Goal: Information Seeking & Learning: Learn about a topic

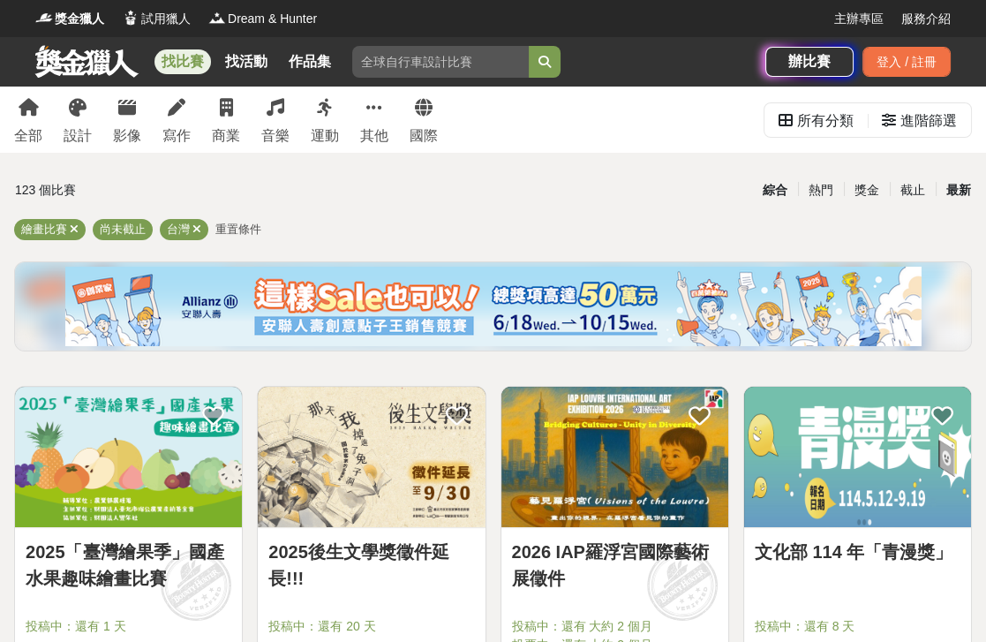
click at [968, 192] on div "最新" at bounding box center [959, 190] width 46 height 31
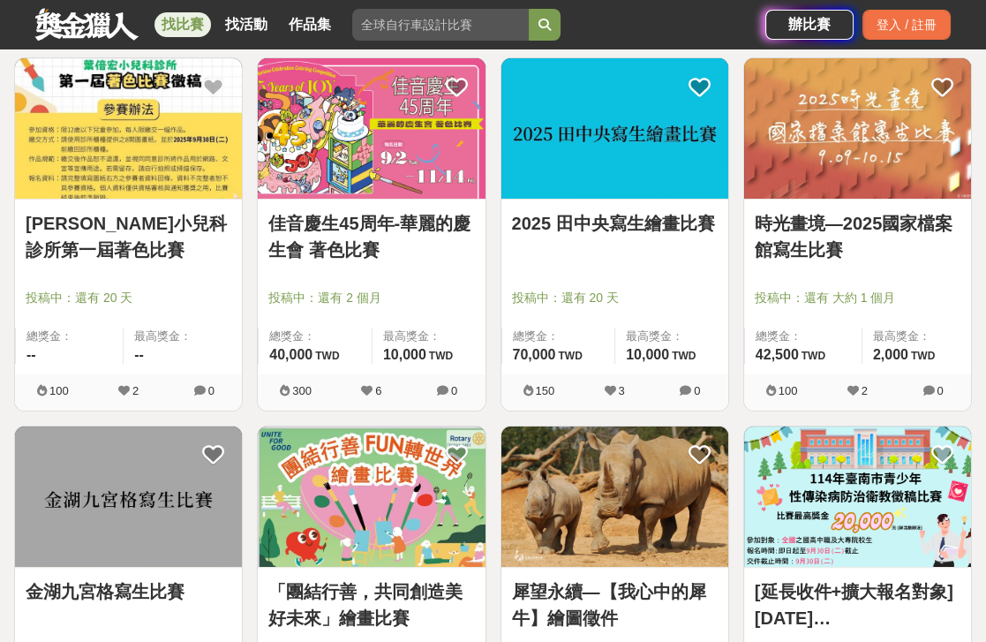
scroll to position [240, 0]
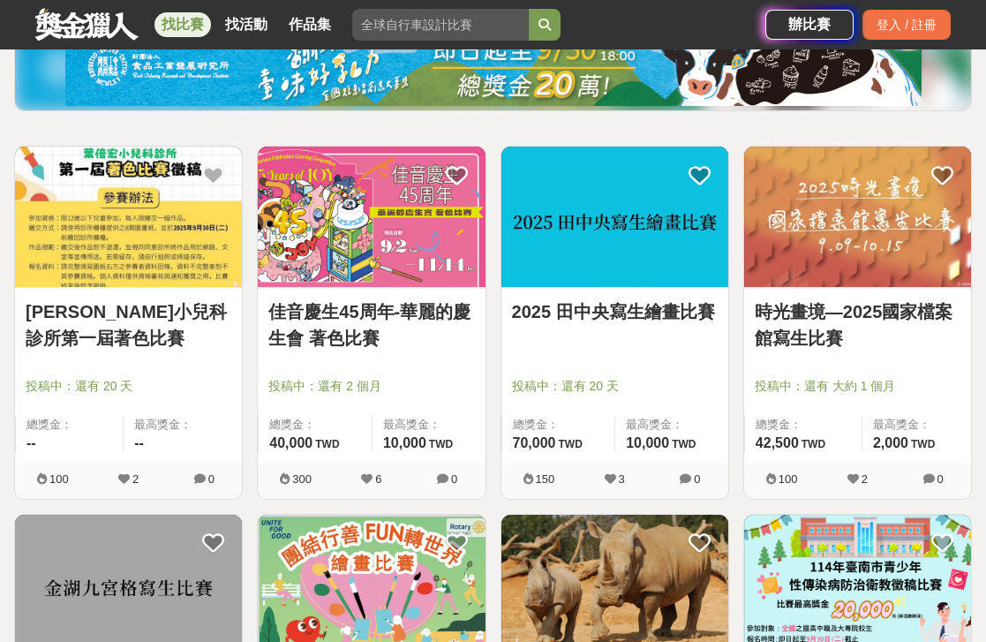
click at [867, 305] on link "時光畫境—2025國家檔案館寫生比賽" at bounding box center [858, 324] width 206 height 53
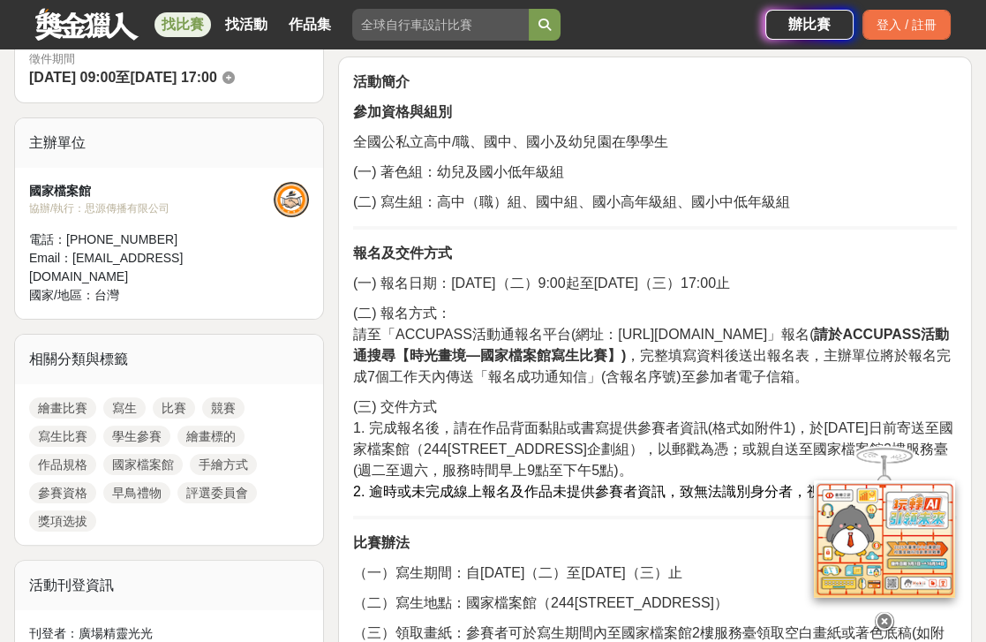
scroll to position [561, 0]
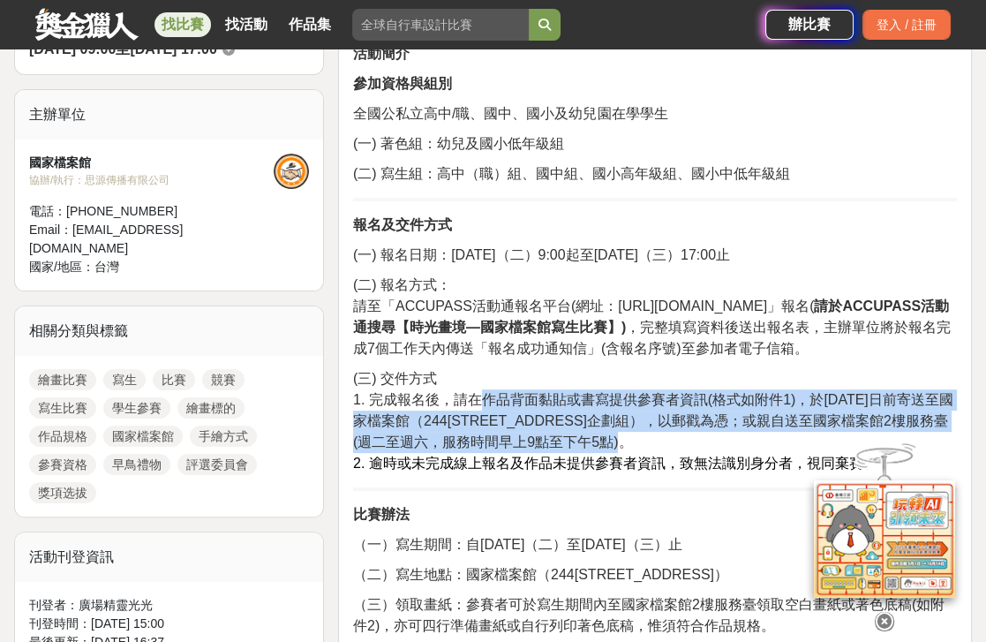
drag, startPoint x: 478, startPoint y: 396, endPoint x: 681, endPoint y: 439, distance: 206.5
click at [680, 441] on span "1. 完成報名後，請在作品背面黏貼或書寫提供參賽者資訊(格式如附件1)，於2025年10月15日前寄送至國家檔案館（244新北市林口區檔案館路1號10樓企劃組…" at bounding box center [653, 420] width 600 height 57
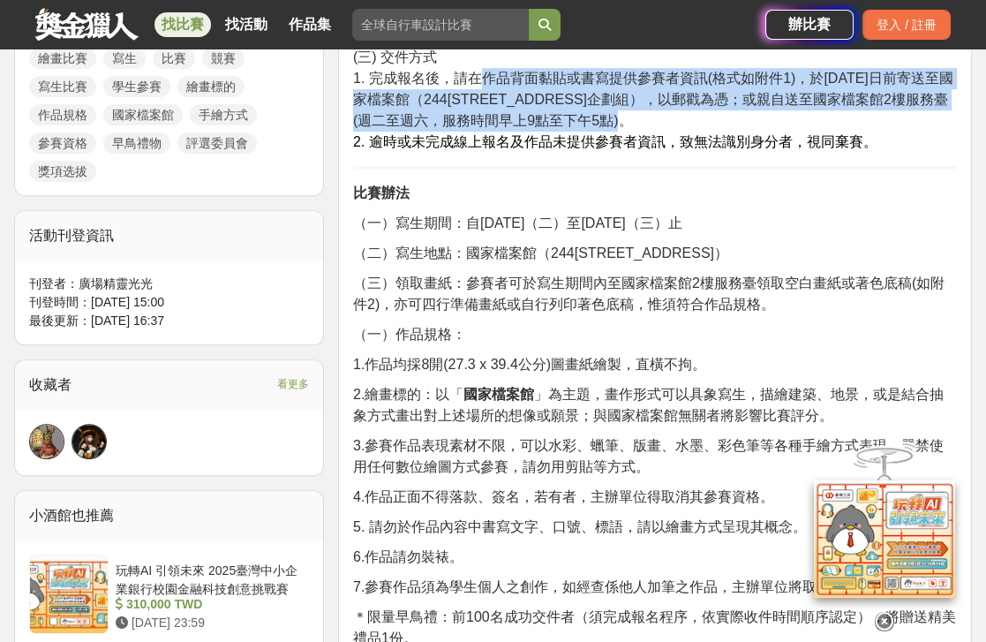
scroll to position [481, 0]
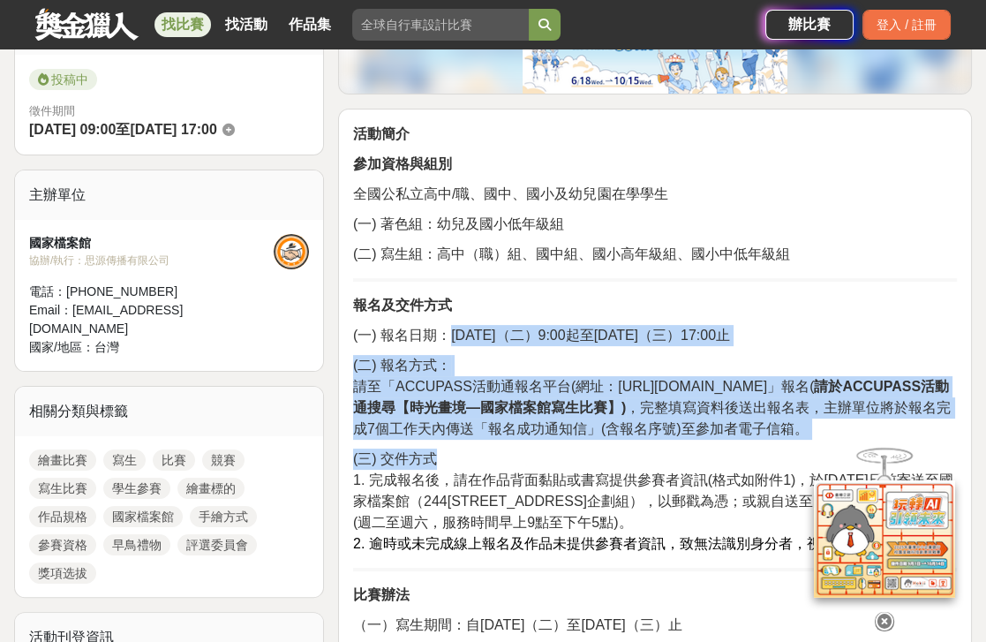
drag, startPoint x: 446, startPoint y: 340, endPoint x: 666, endPoint y: 465, distance: 253.0
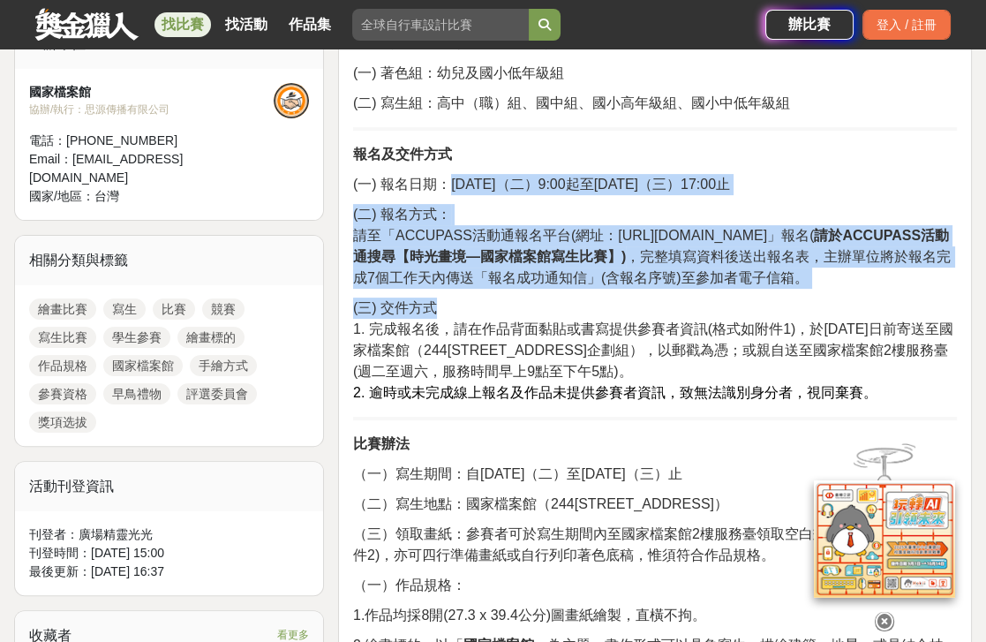
scroll to position [642, 0]
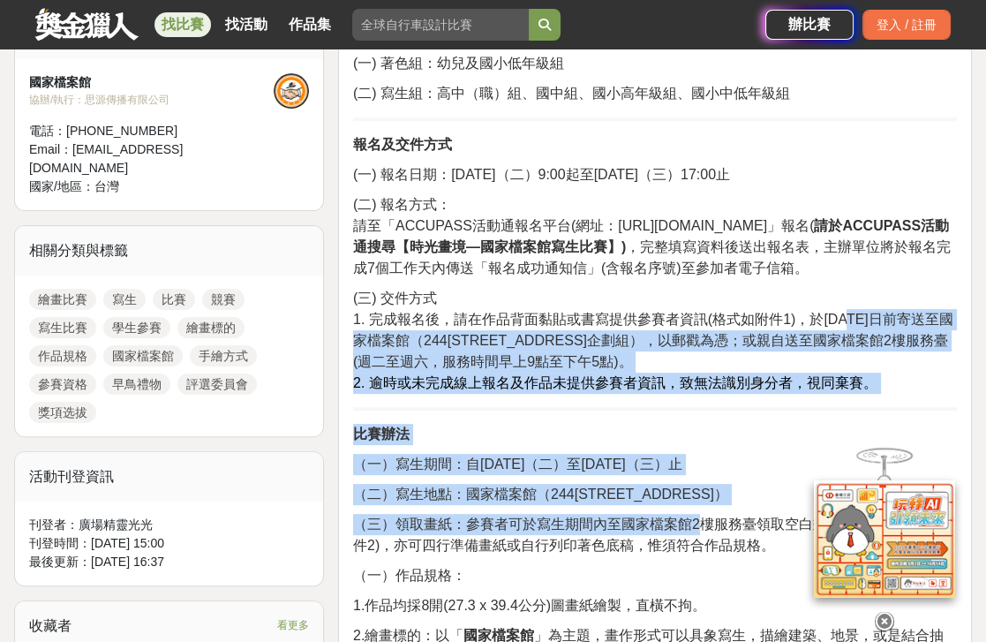
drag, startPoint x: 843, startPoint y: 320, endPoint x: 693, endPoint y: 505, distance: 238.5
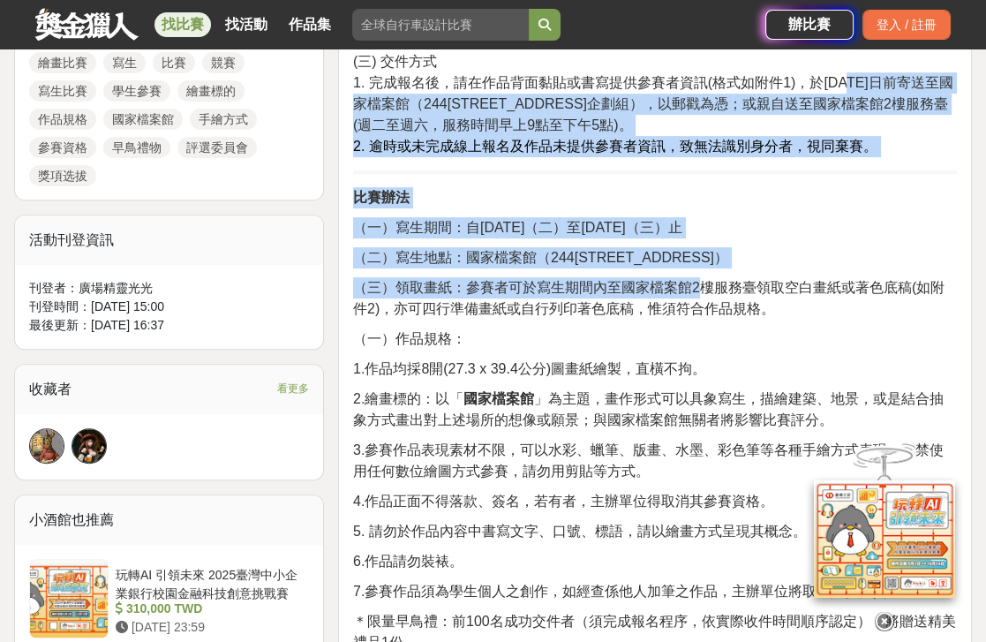
scroll to position [883, 0]
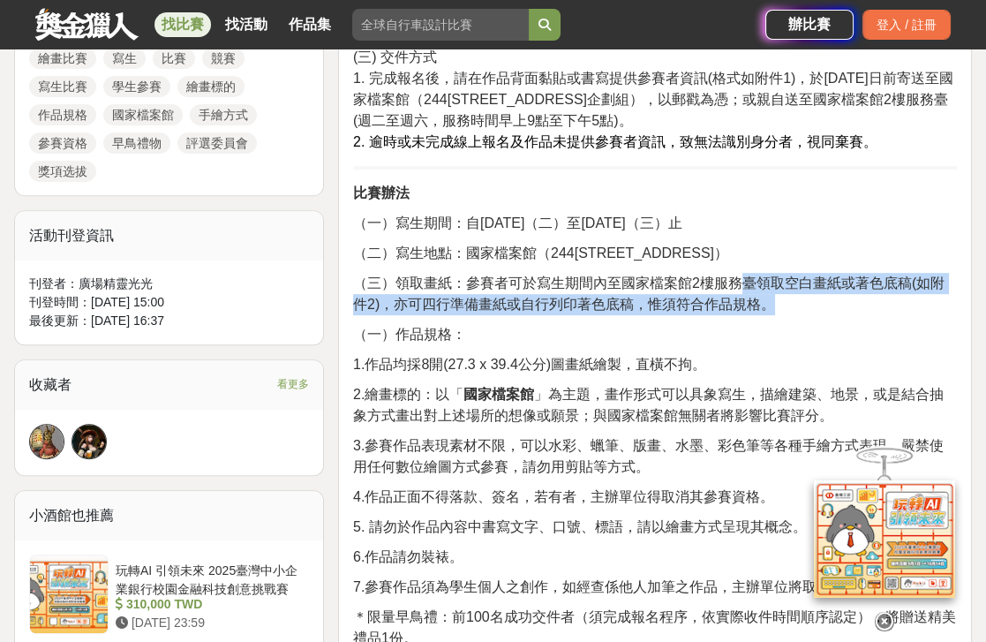
drag, startPoint x: 738, startPoint y: 283, endPoint x: 772, endPoint y: 303, distance: 39.5
click at [772, 303] on span "（三）領取畫紙：參賽者可於寫生期間內至國家檔案館2樓服務臺領取空白畫紙或著色底稿(如附件2)，亦可四行準備畫紙或自行列印著色底稿，惟須符合作品規格。" at bounding box center [648, 293] width 591 height 36
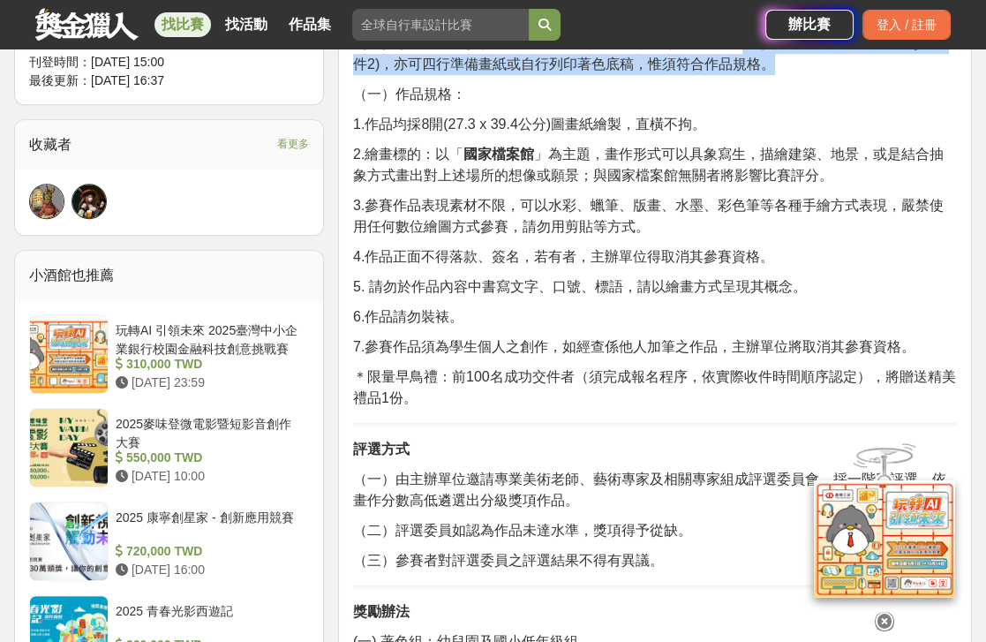
scroll to position [1203, 0]
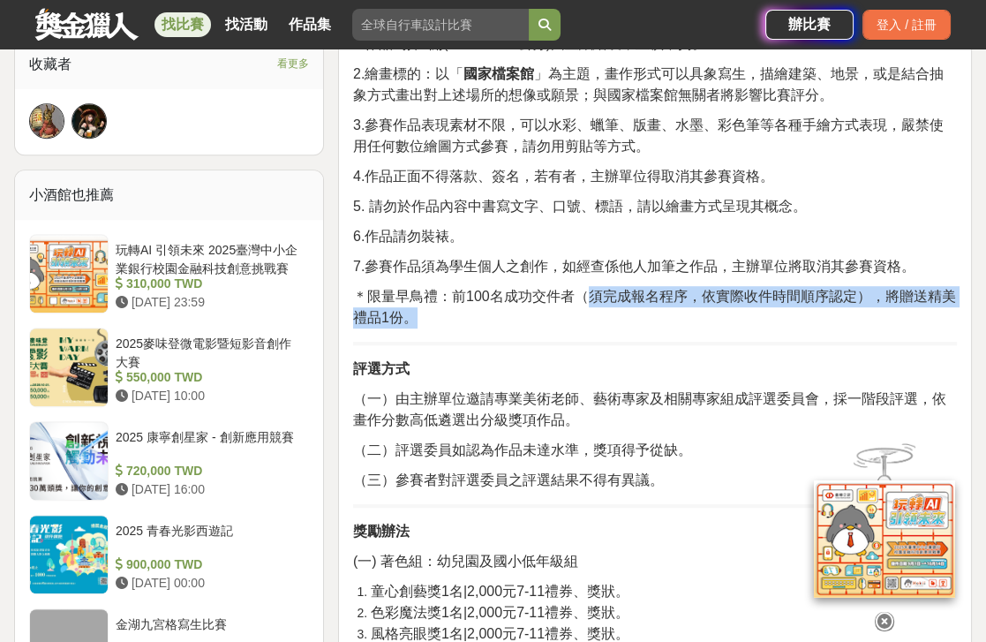
drag, startPoint x: 596, startPoint y: 298, endPoint x: 840, endPoint y: 322, distance: 245.7
click at [840, 322] on p "＊限量早鳥禮：前100名成功交件者（須完成報名程序，依實際收件時間順序認定），將贈送精美禮品1份。" at bounding box center [655, 307] width 604 height 42
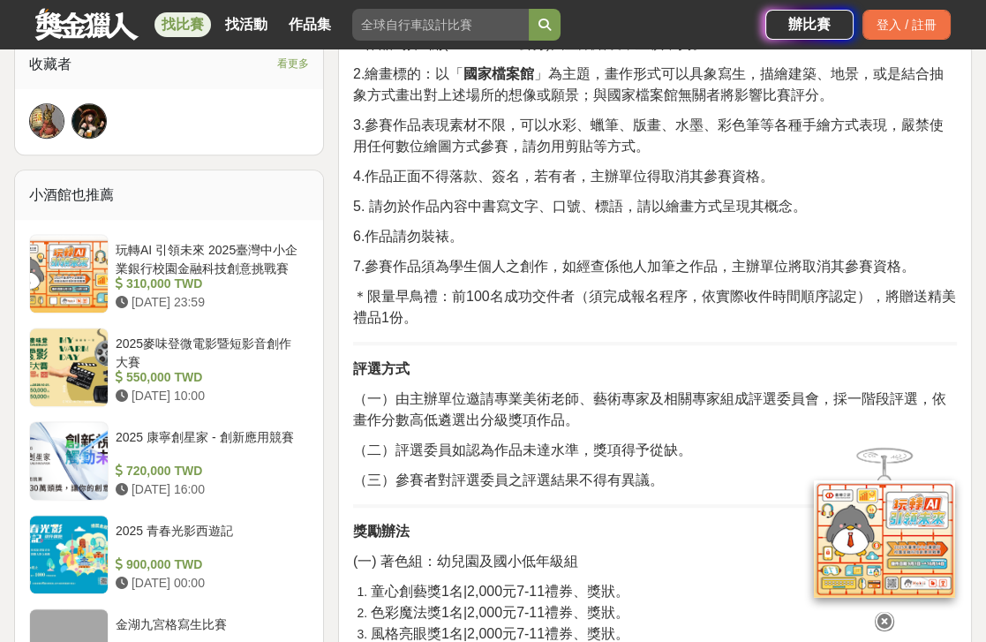
drag, startPoint x: 434, startPoint y: 405, endPoint x: 670, endPoint y: 407, distance: 235.7
click at [670, 407] on span "（一）由主辦單位邀請專業美術老師、藝術專家及相關專家組成評選委員會，採一階段評選，依畫作分數高低遴選出分級獎項作品。" at bounding box center [649, 409] width 593 height 36
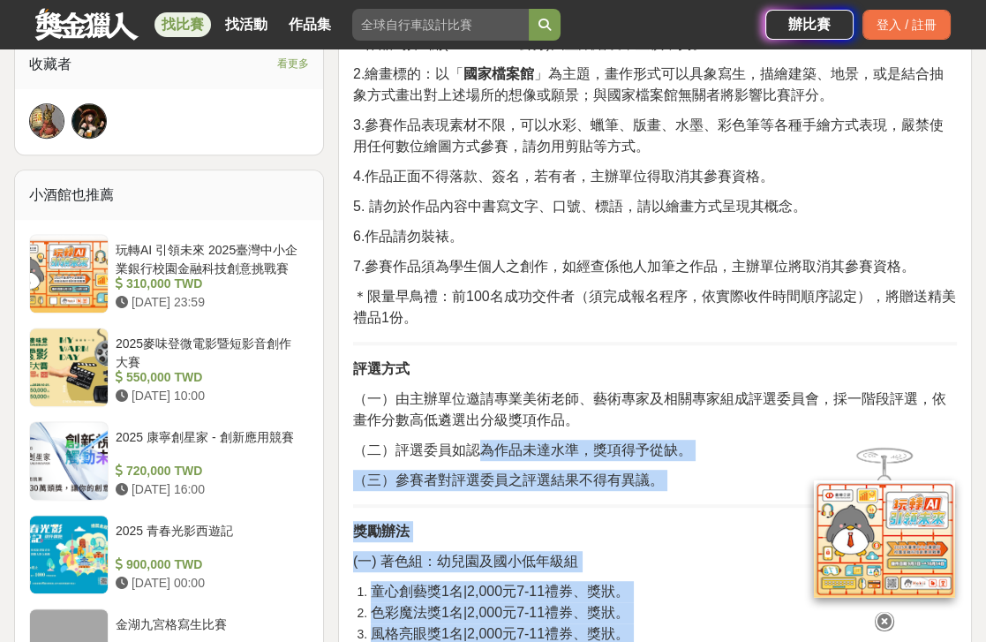
drag, startPoint x: 475, startPoint y: 443, endPoint x: 804, endPoint y: 485, distance: 331.9
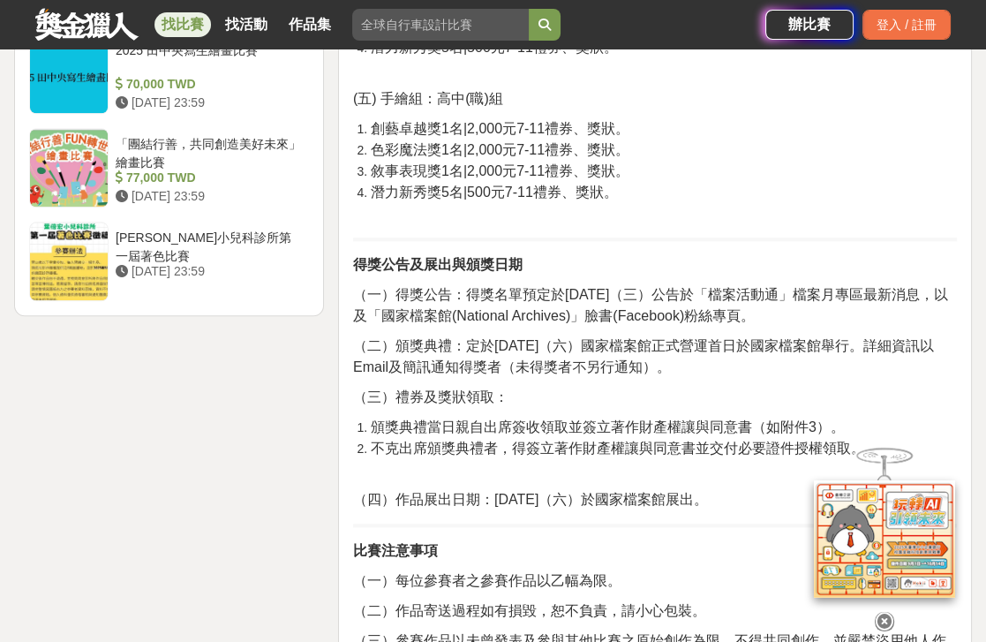
scroll to position [2247, 0]
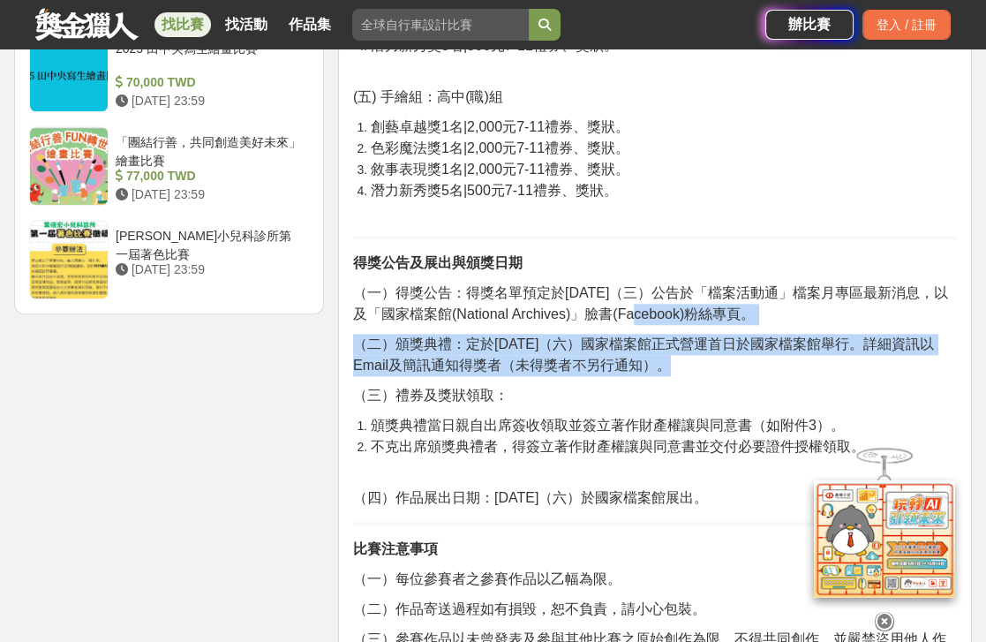
drag, startPoint x: 677, startPoint y: 307, endPoint x: 647, endPoint y: 374, distance: 73.5
click at [647, 374] on div "活動簡介 參加資格與組別 全國公私立高中/職、國中、國小及幼兒園在學學生 (一) 著色組：幼兒及國小低年級組 (二) 寫生組：高中（職）組、國中組、國小高年級…" at bounding box center [655, 47] width 604 height 3379
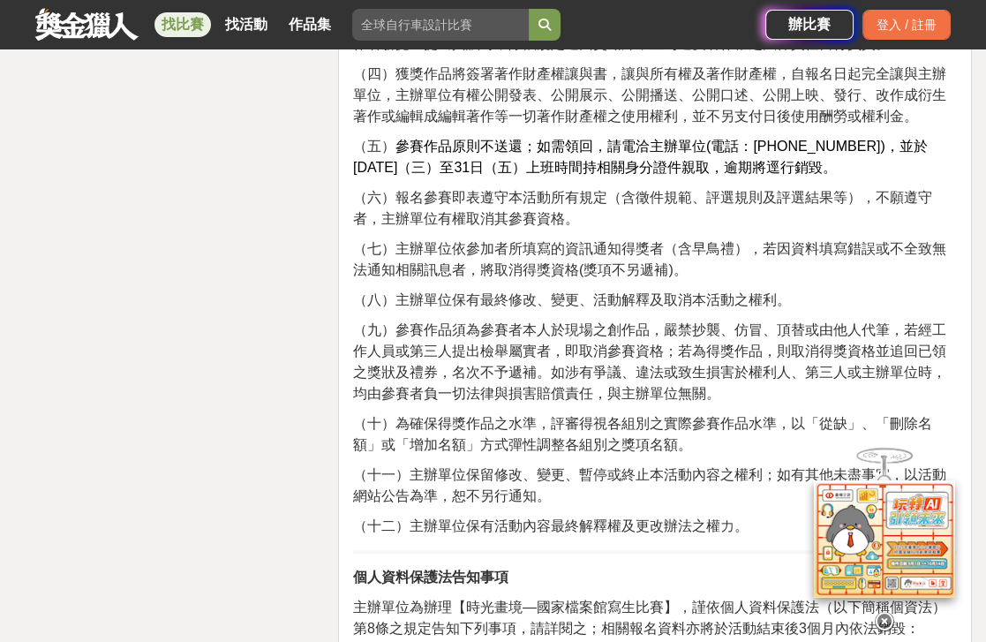
scroll to position [2888, 0]
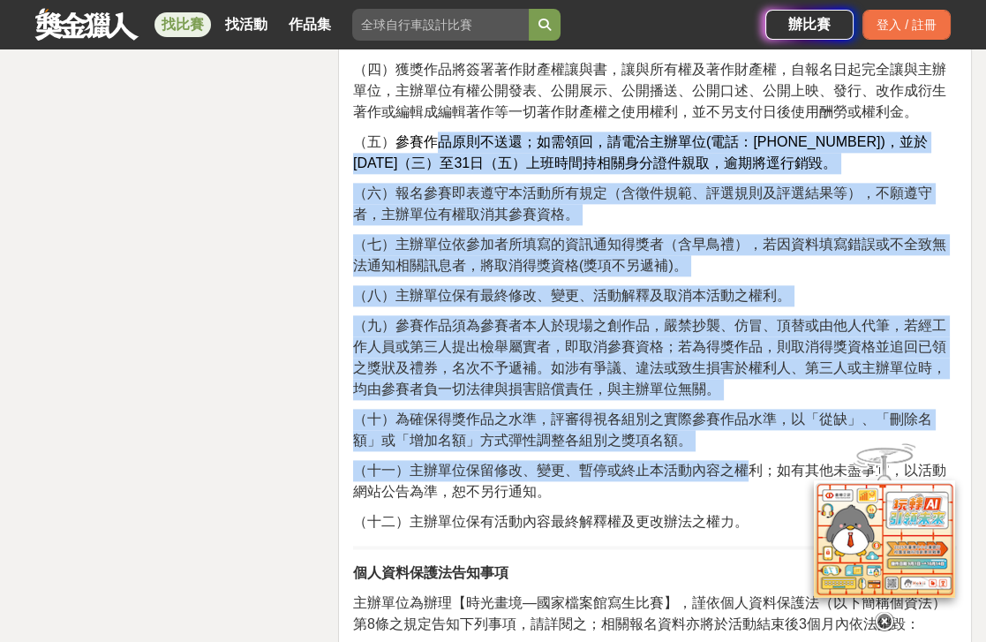
drag, startPoint x: 471, startPoint y: 139, endPoint x: 745, endPoint y: 425, distance: 397.1
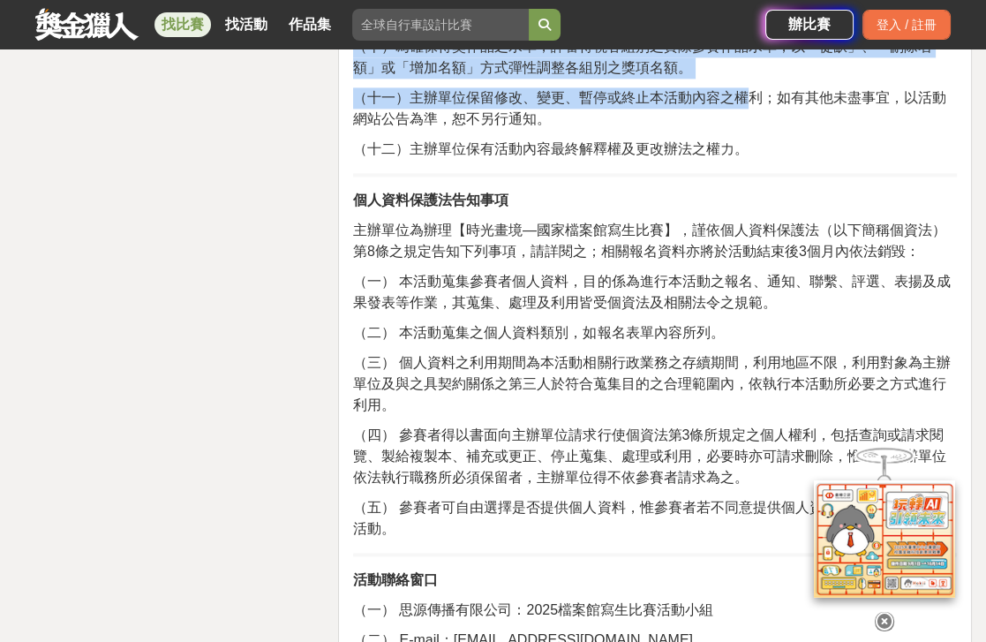
scroll to position [3290, 0]
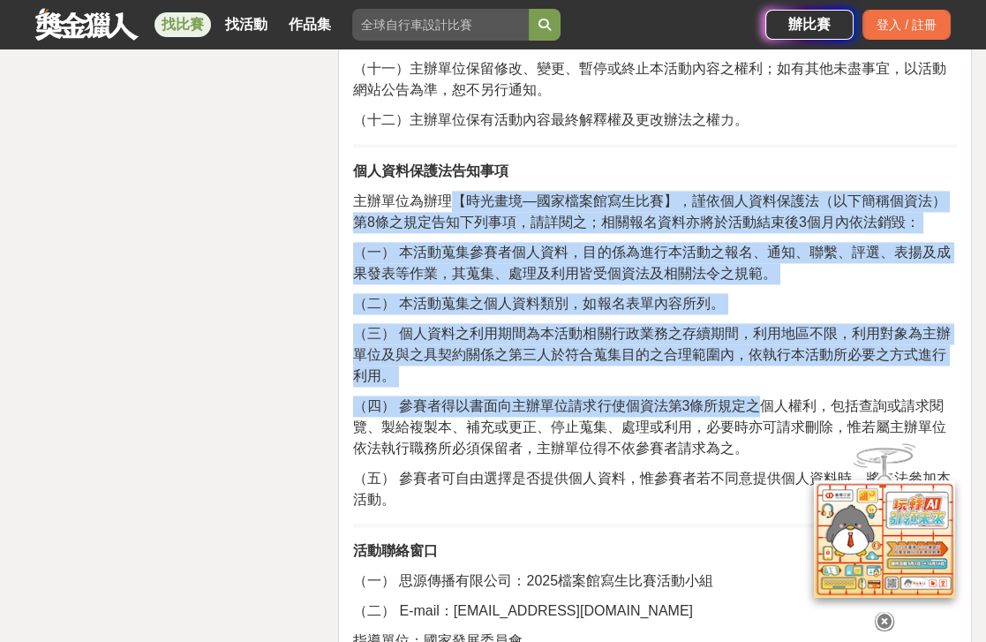
drag, startPoint x: 456, startPoint y: 201, endPoint x: 740, endPoint y: 374, distance: 332.0
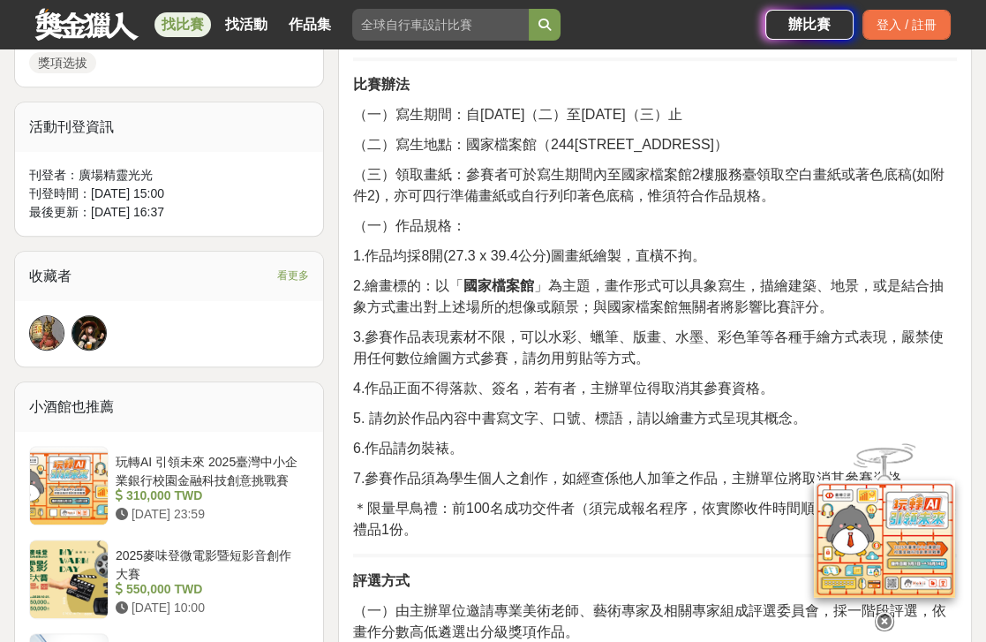
scroll to position [962, 0]
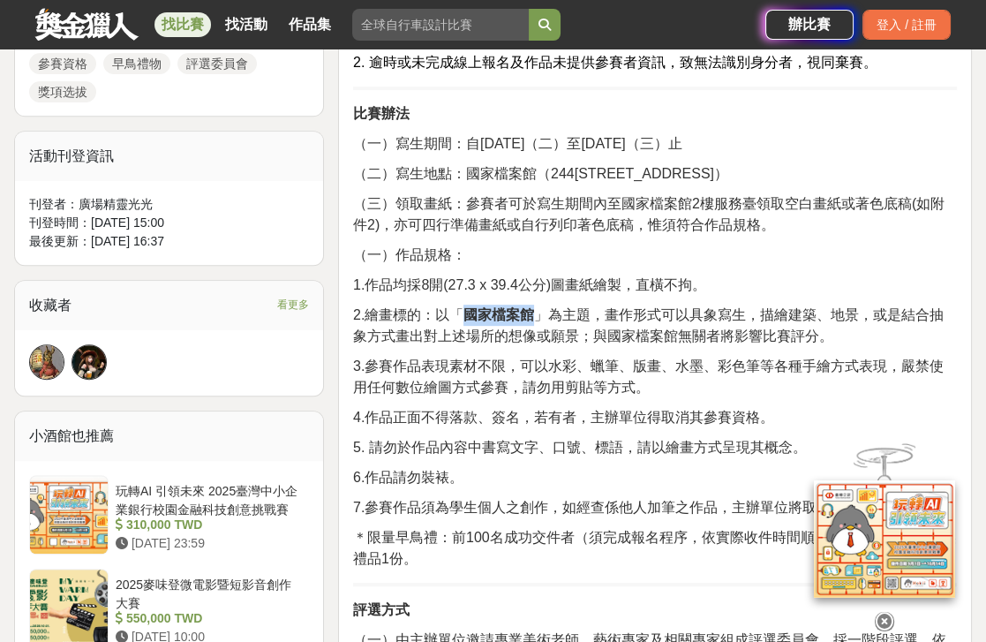
drag, startPoint x: 530, startPoint y: 315, endPoint x: 463, endPoint y: 308, distance: 66.6
click at [463, 308] on span "2.繪畫標的：以「 國家檔案館 」為主題，畫作形式可以具象寫生，描繪建築、地景，或是結合抽象方式畫出對上述場所的想像或願景；與國家檔案館無關者將影響比賽評分。" at bounding box center [648, 325] width 591 height 36
copy strong "國家檔案館"
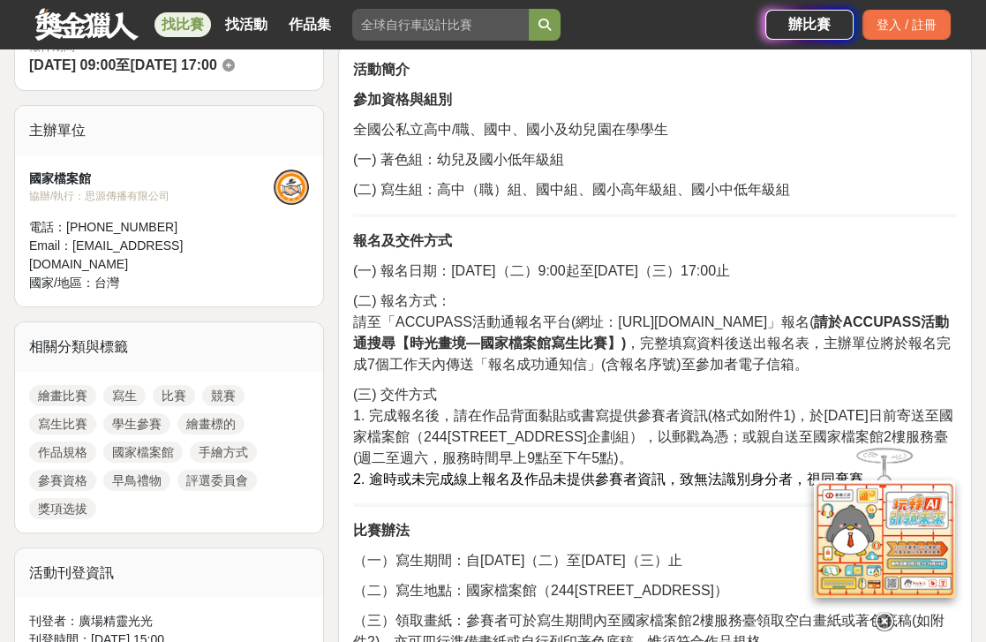
scroll to position [561, 0]
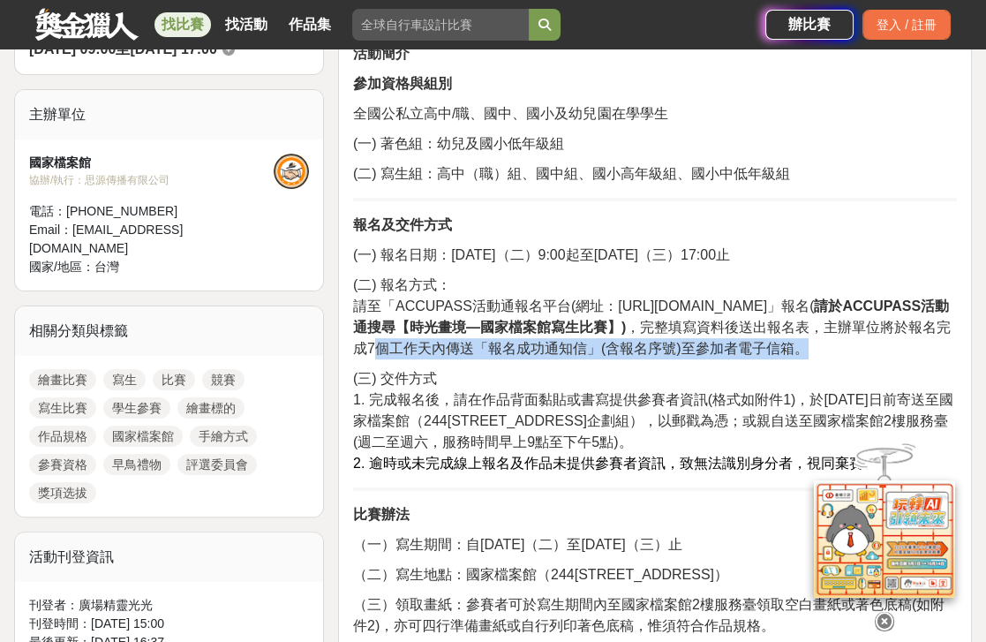
drag, startPoint x: 418, startPoint y: 354, endPoint x: 832, endPoint y: 356, distance: 414.0
click at [832, 356] on span "請至「ACCUPASS活動通報名平台(網址：https://www.accupass.com/)」報名( 請於ACCUPASS活動通搜尋【時光畫境—國家檔案館…" at bounding box center [652, 326] width 598 height 57
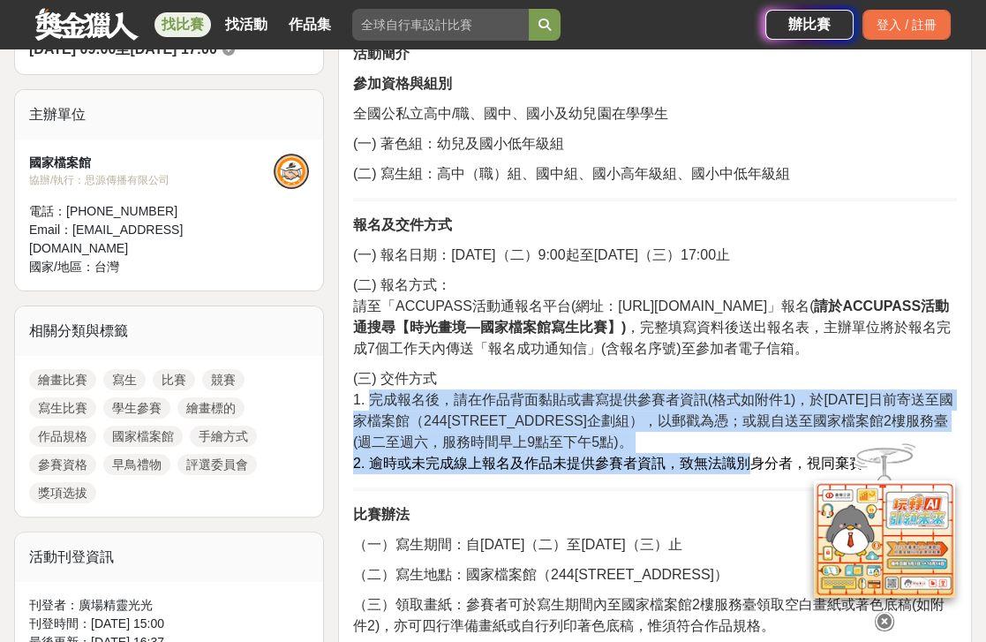
drag, startPoint x: 385, startPoint y: 403, endPoint x: 749, endPoint y: 469, distance: 369.5
click at [749, 469] on p "(三) 交件方式 1. 完成報名後，請在作品背面黏貼或書寫提供參賽者資訊(格式如附件1)，於2025年10月15日前寄送至國家檔案館（244新北市林口區檔案館…" at bounding box center [655, 421] width 604 height 106
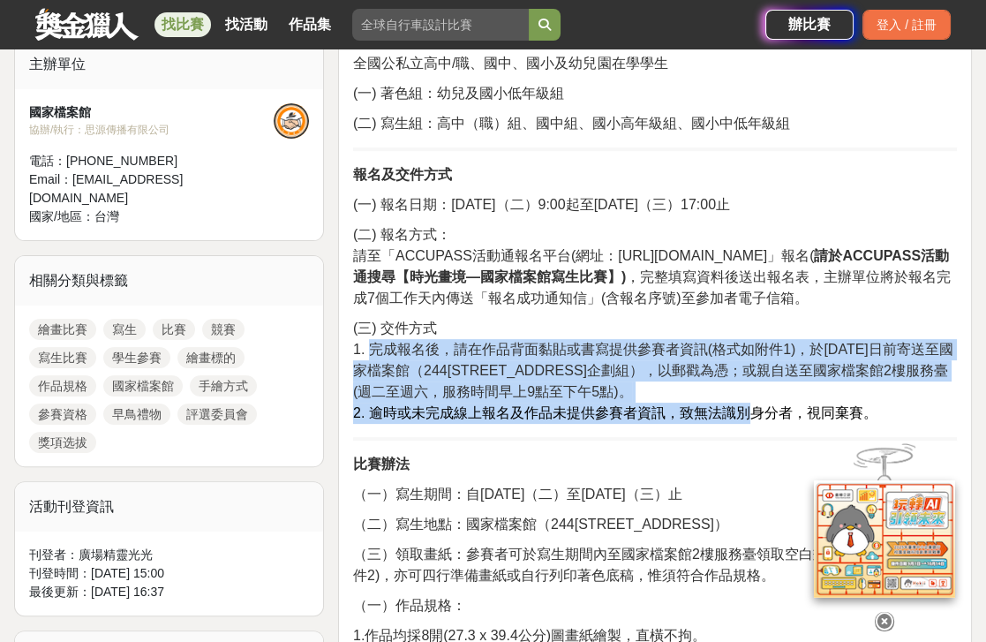
scroll to position [722, 0]
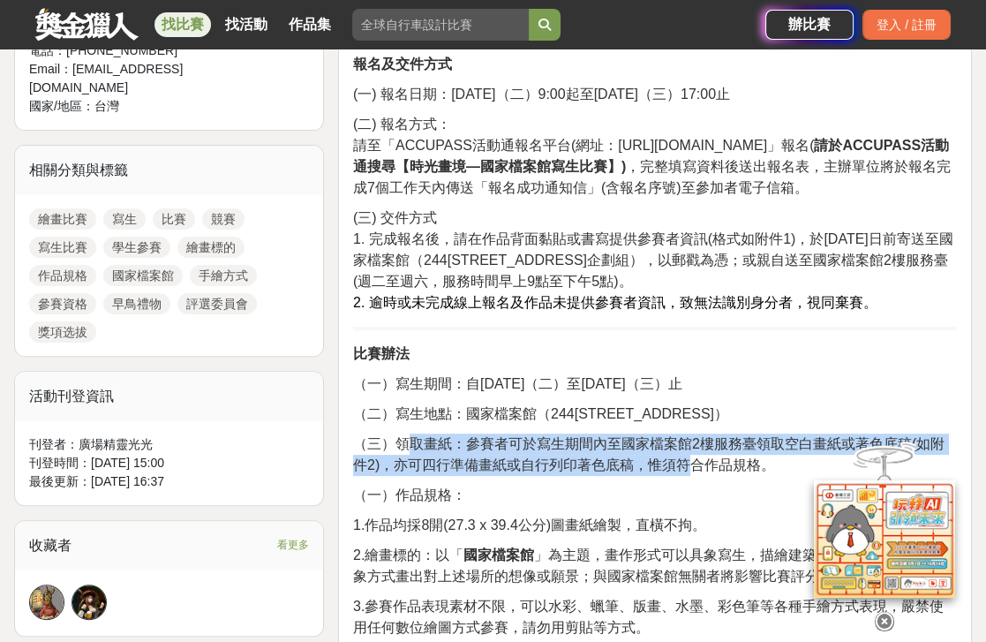
drag, startPoint x: 403, startPoint y: 445, endPoint x: 690, endPoint y: 461, distance: 288.2
click at [690, 461] on span "（三）領取畫紙：參賽者可於寫生期間內至國家檔案館2樓服務臺領取空白畫紙或著色底稿(如附件2)，亦可四行準備畫紙或自行列印著色底稿，惟須符合作品規格。" at bounding box center [648, 454] width 591 height 36
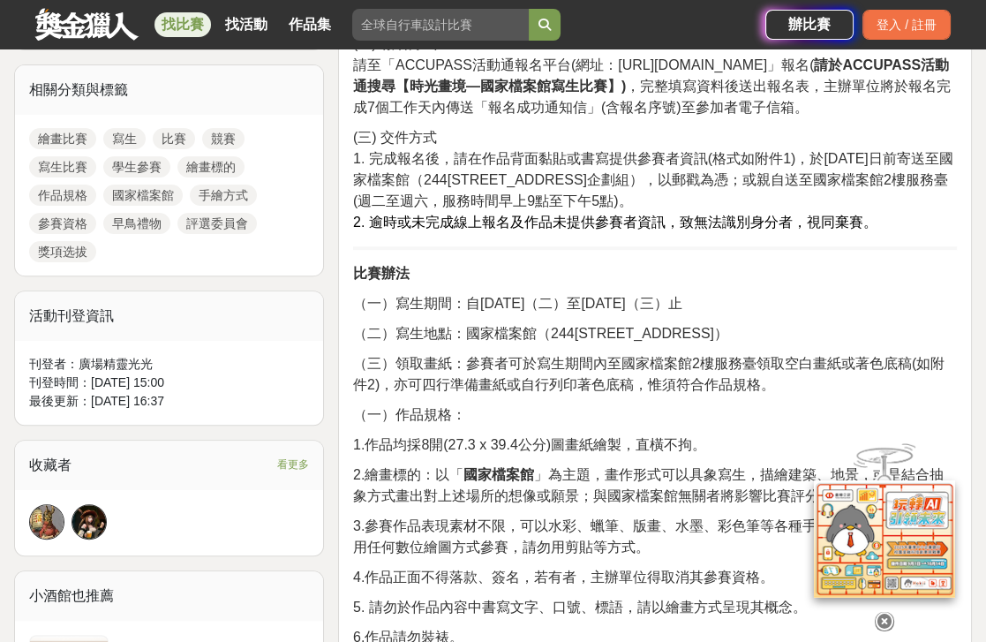
click at [699, 438] on span "1.作品均採8開(27.3 x 39.4公分)圖畫紙繪製，直橫不拘。" at bounding box center [529, 444] width 353 height 15
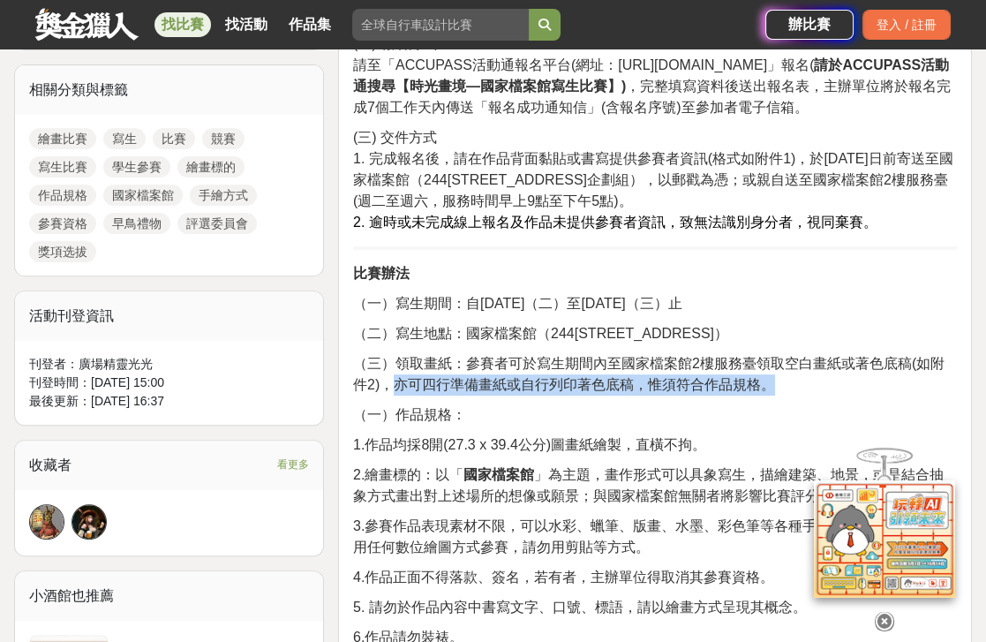
drag, startPoint x: 394, startPoint y: 386, endPoint x: 772, endPoint y: 385, distance: 377.8
click at [772, 385] on span "（三）領取畫紙：參賽者可於寫生期間內至國家檔案館2樓服務臺領取空白畫紙或著色底稿(如附件2)，亦可四行準備畫紙或自行列印著色底稿，惟須符合作品規格。" at bounding box center [648, 374] width 591 height 36
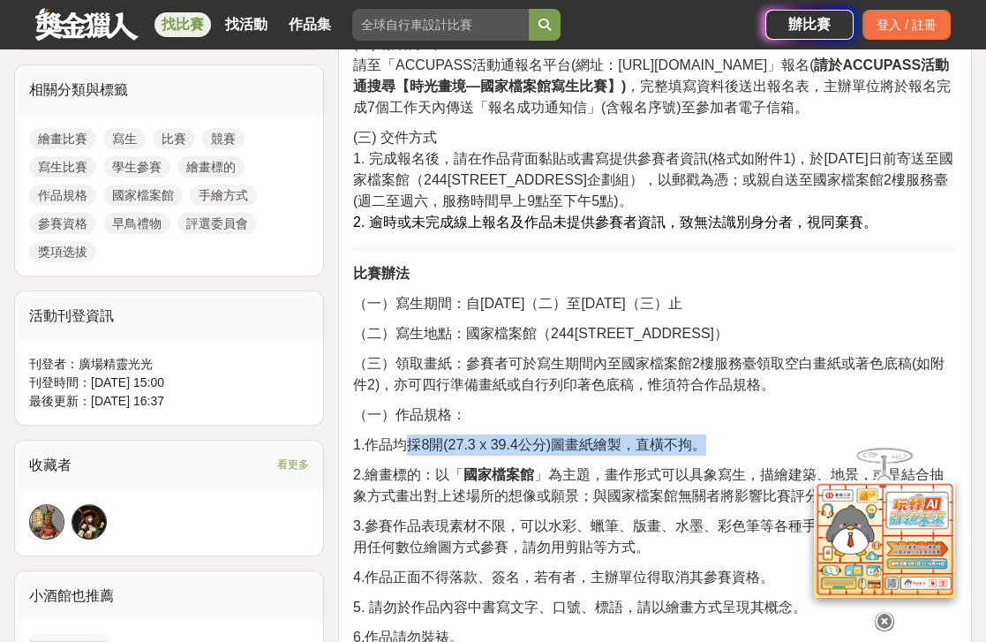
drag, startPoint x: 708, startPoint y: 441, endPoint x: 409, endPoint y: 427, distance: 299.6
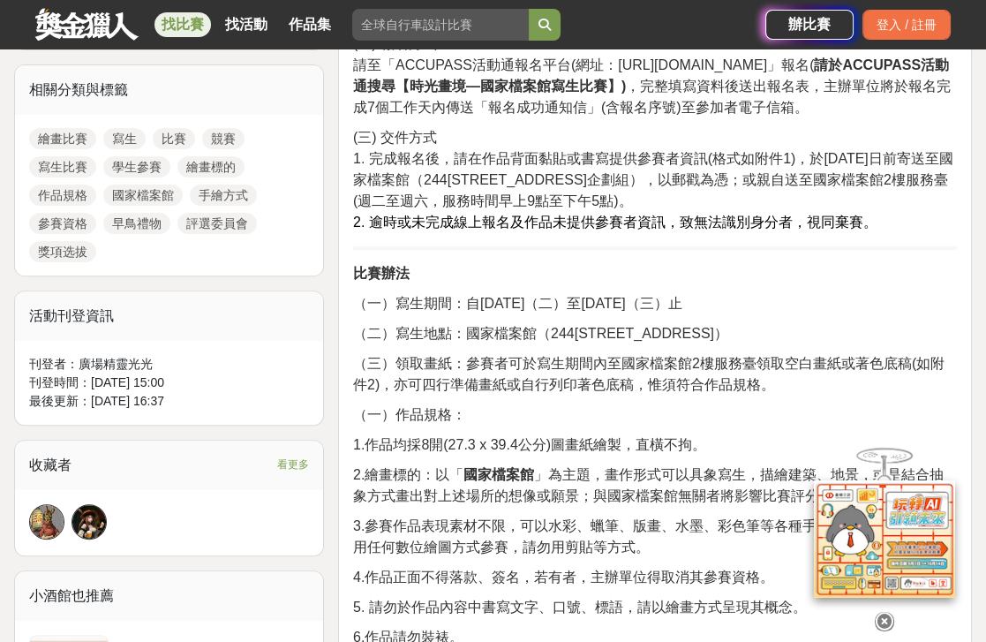
click at [614, 386] on span "（三）領取畫紙：參賽者可於寫生期間內至國家檔案館2樓服務臺領取空白畫紙或著色底稿(如附件2)，亦可四行準備畫紙或自行列印著色底稿，惟須符合作品規格。" at bounding box center [648, 374] width 591 height 36
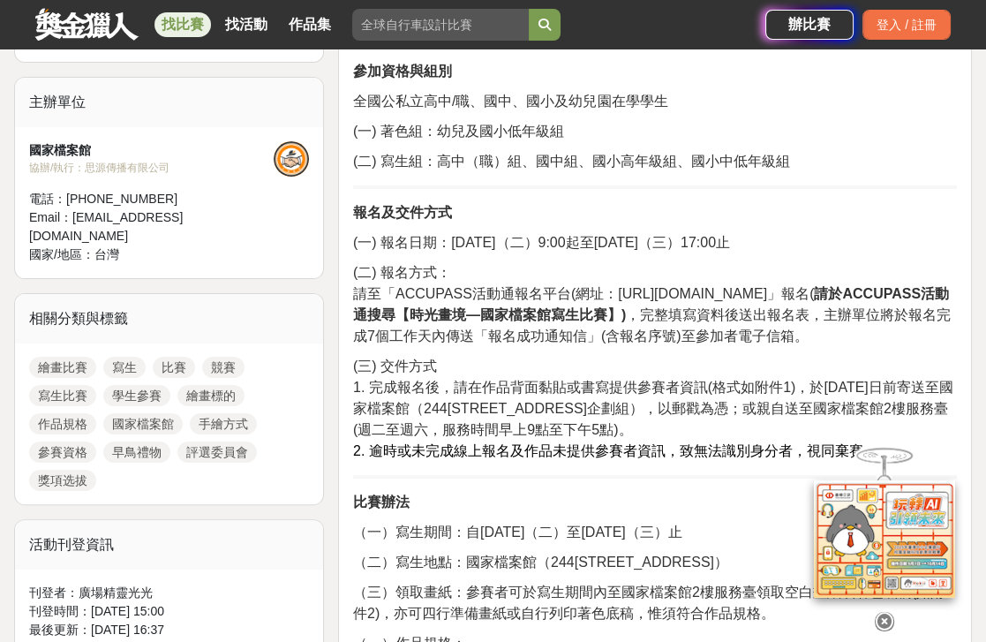
scroll to position [561, 0]
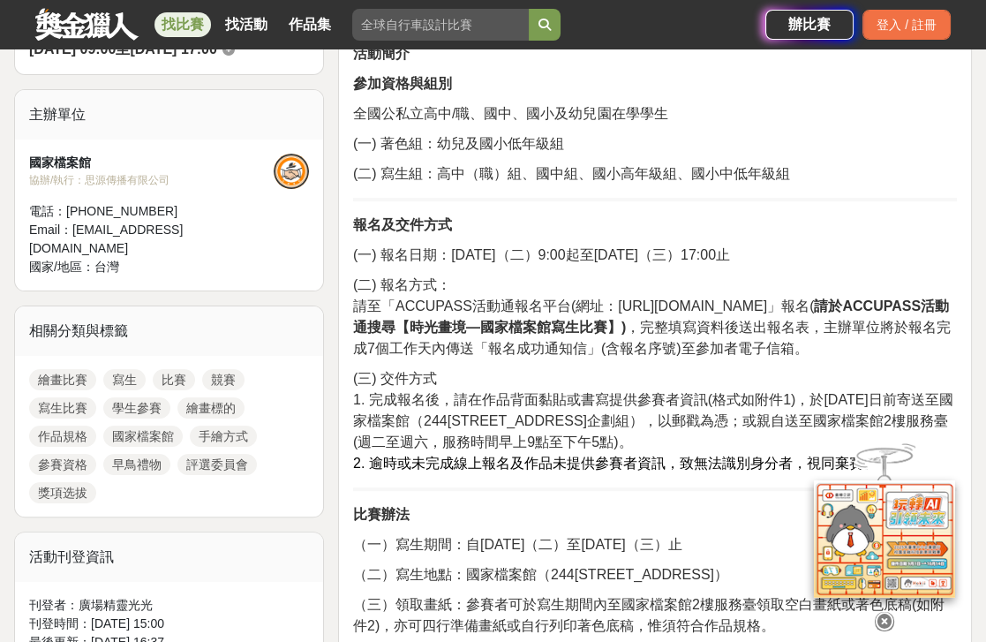
drag, startPoint x: 612, startPoint y: 304, endPoint x: 796, endPoint y: 304, distance: 184.5
click at [796, 304] on span "請至「ACCUPASS活動通報名平台(網址：https://www.accupass.com/)」報名( 請於ACCUPASS活動通搜尋【時光畫境—國家檔案館…" at bounding box center [652, 326] width 598 height 57
drag, startPoint x: 783, startPoint y: 304, endPoint x: 817, endPoint y: 245, distance: 67.7
click at [817, 245] on p "(一) 報名日期：2025年9月9日（二）9:00起至10月15日（三）17:00止" at bounding box center [655, 255] width 604 height 21
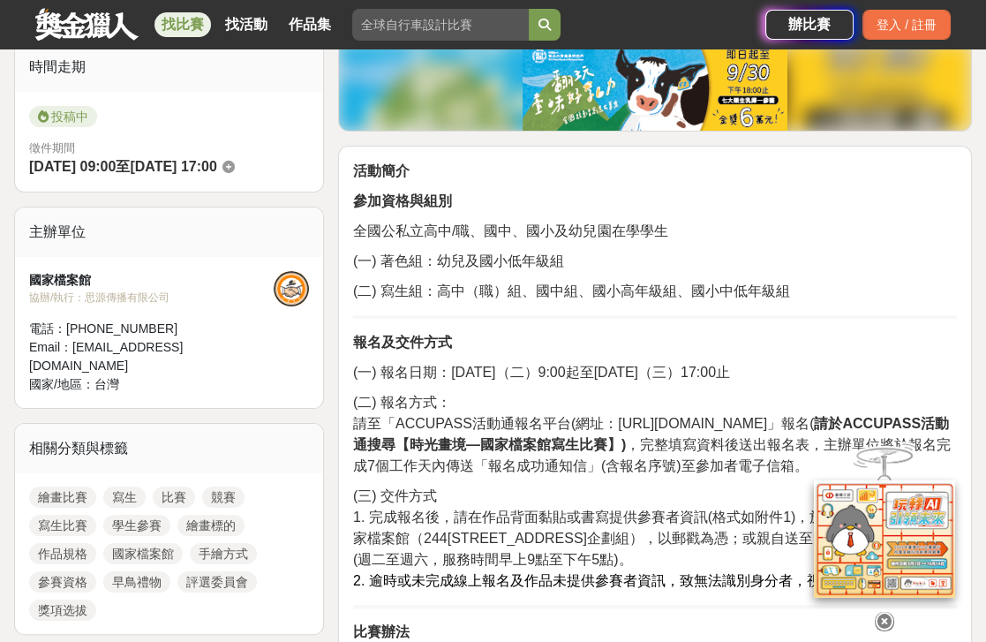
scroll to position [240, 0]
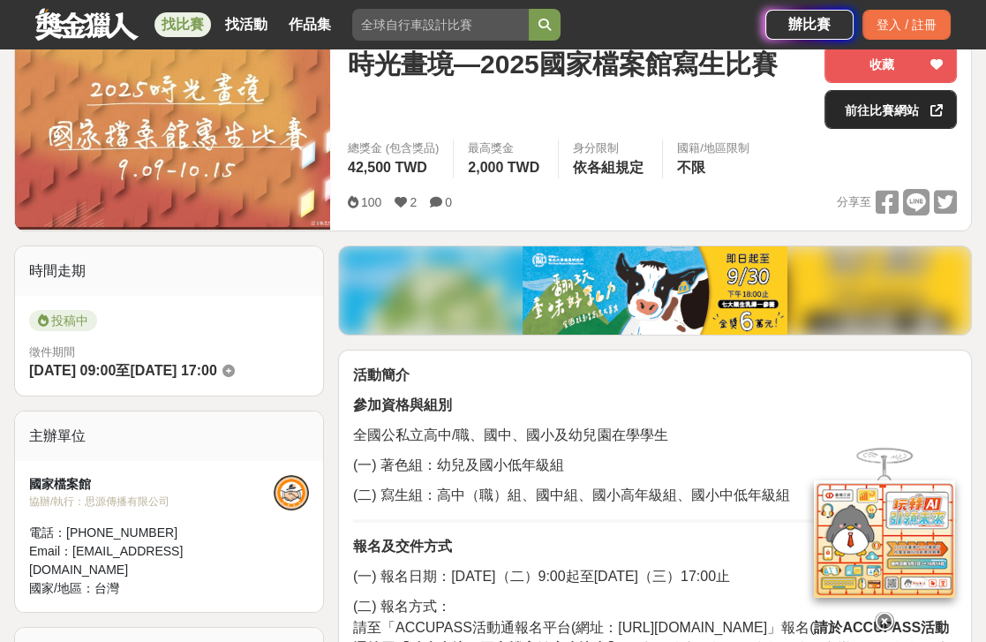
click at [906, 96] on link "前往比賽網站" at bounding box center [891, 109] width 132 height 39
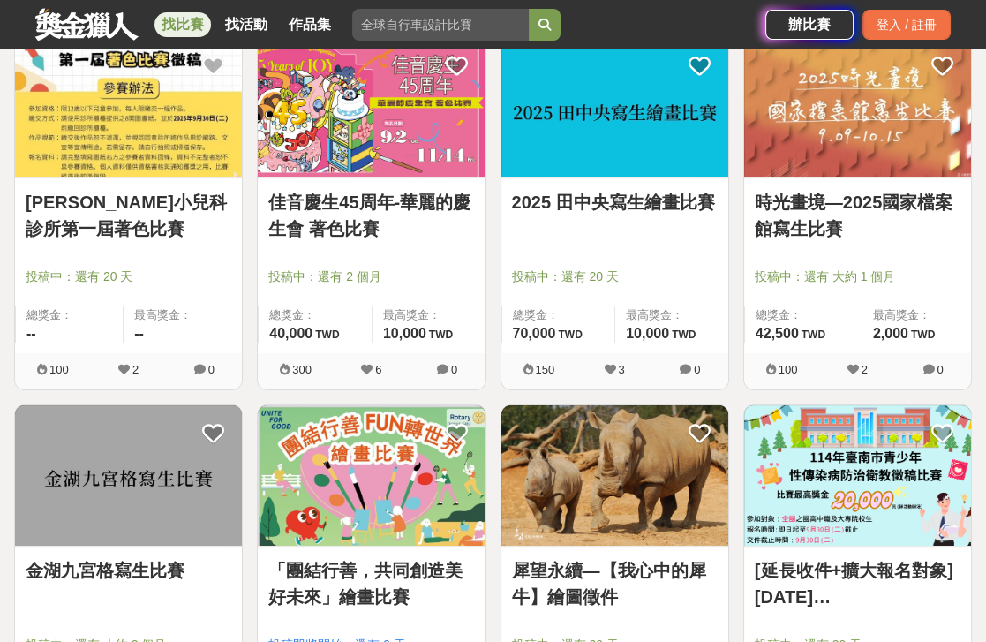
scroll to position [320, 0]
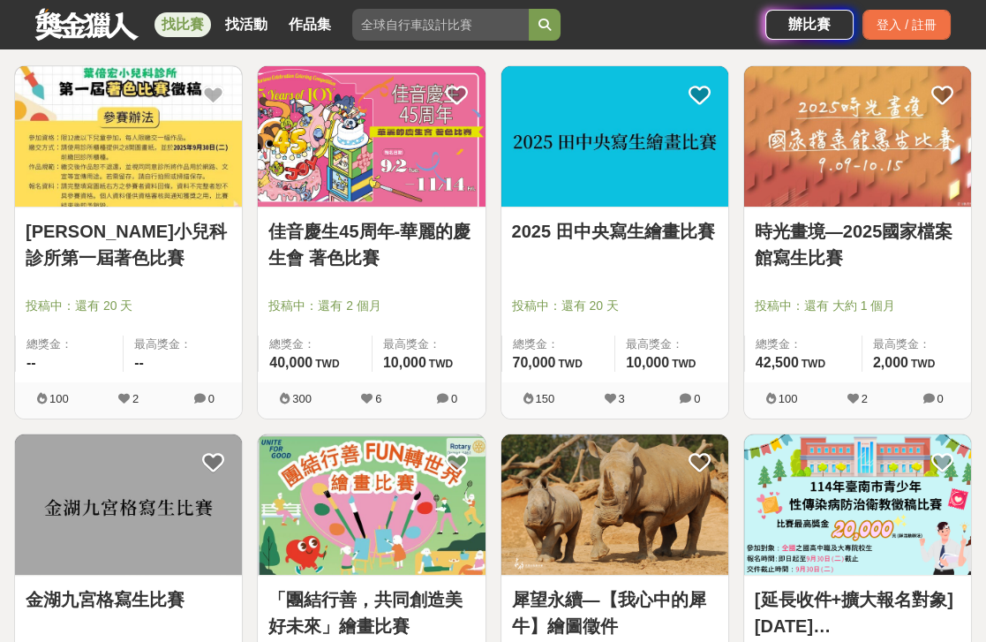
click at [51, 174] on img at bounding box center [128, 136] width 227 height 140
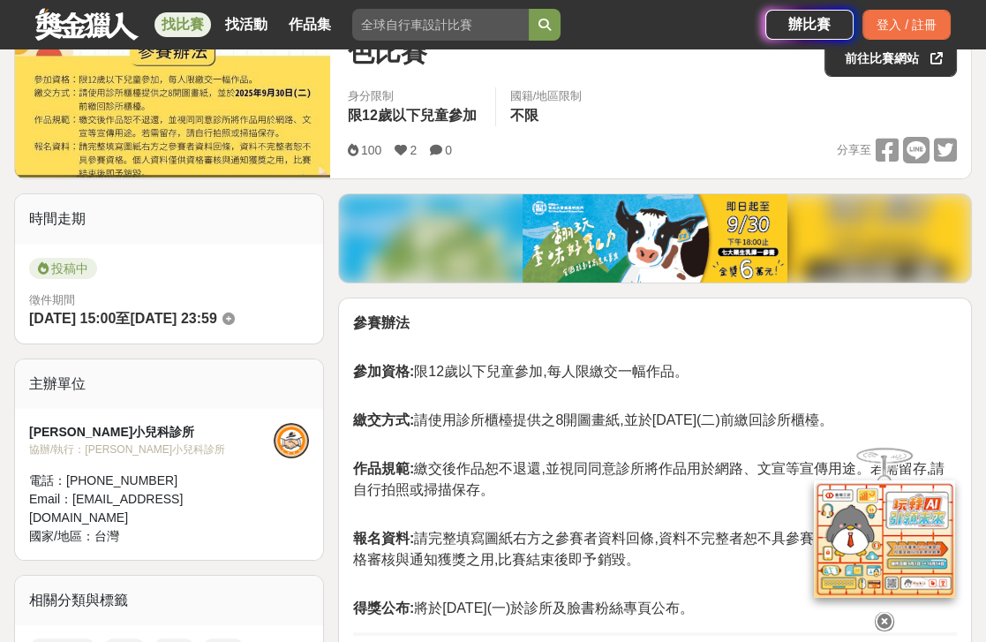
scroll to position [320, 0]
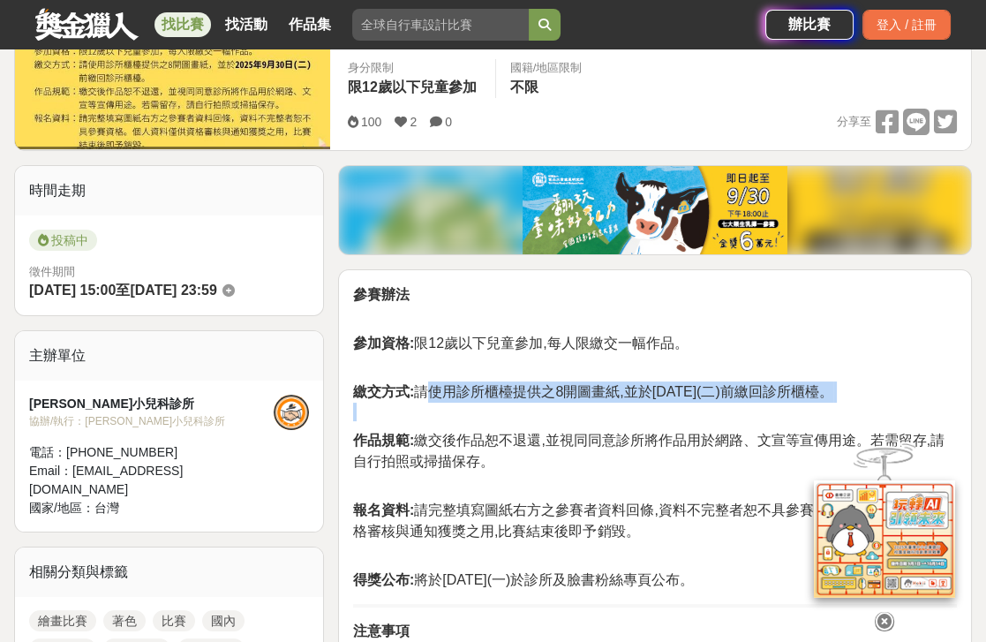
drag, startPoint x: 423, startPoint y: 389, endPoint x: 738, endPoint y: 401, distance: 315.4
click at [738, 401] on p "繳交方式: 請使用診所櫃檯提供之8開圖畫紙,並於2025年9月30日(二)前繳回診所櫃檯。" at bounding box center [655, 401] width 604 height 40
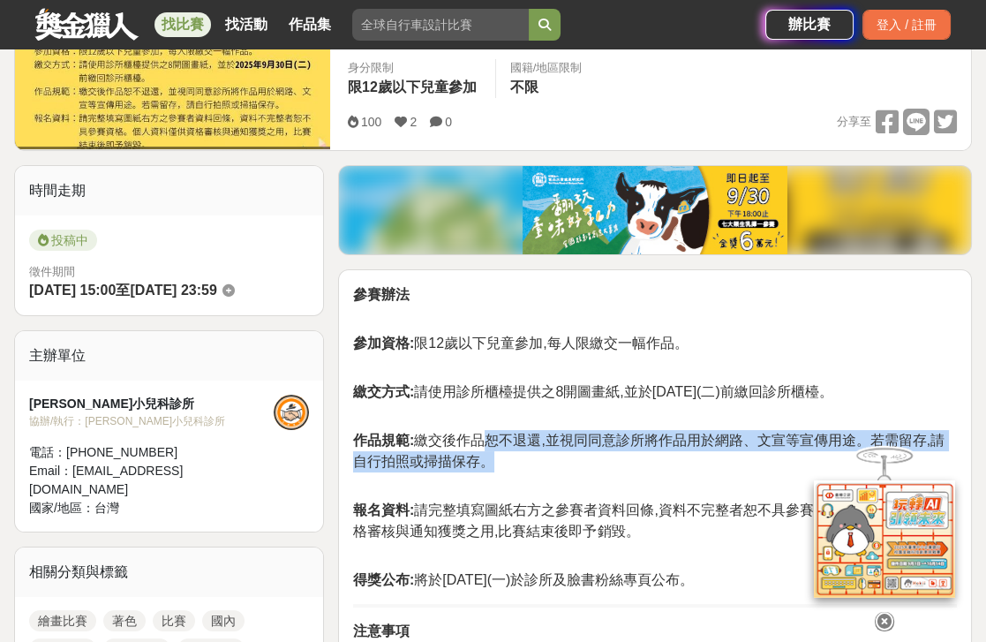
drag, startPoint x: 485, startPoint y: 433, endPoint x: 531, endPoint y: 456, distance: 50.9
click at [531, 456] on p "作品規範: 繳交後作品恕不退還,並視同同意診所將作品用於網路、文宣等宣傳用途。若需留存,請自行拍照或掃描保存。" at bounding box center [655, 460] width 604 height 61
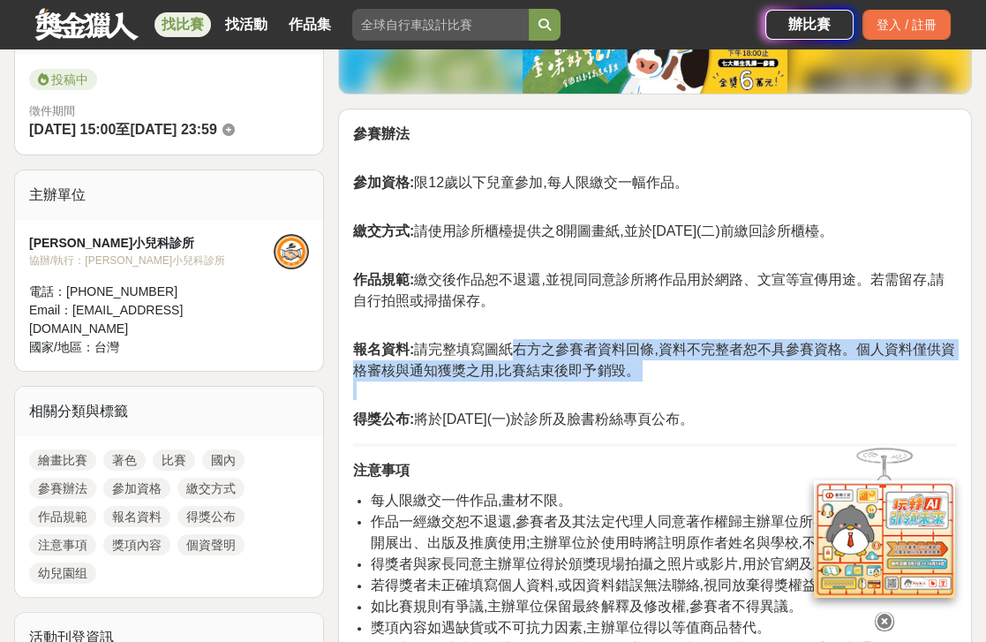
drag, startPoint x: 513, startPoint y: 348, endPoint x: 545, endPoint y: 380, distance: 45.6
click at [545, 380] on p "報名資料: 請完整填寫圖紙右方之參賽者資料回條,資料不完整者恕不具參賽資格。個人資料僅供資格審核與通知獲獎之用,比賽結束後即予銷毀。" at bounding box center [655, 369] width 604 height 61
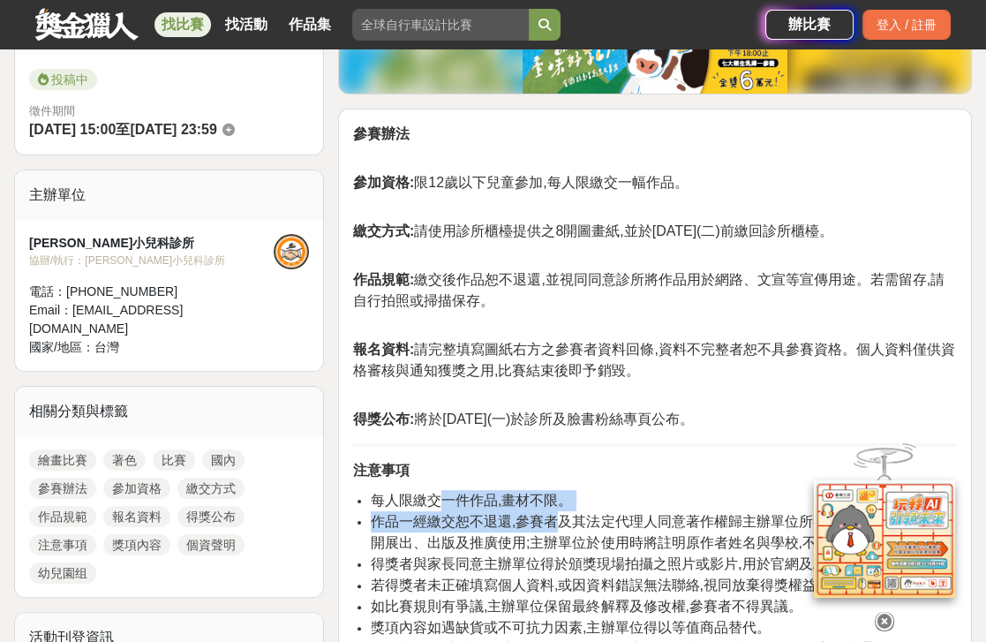
drag, startPoint x: 486, startPoint y: 511, endPoint x: 564, endPoint y: 523, distance: 78.5
click at [563, 523] on ul "每人限繳交一件作品,畫材不限。 作品一經繳交恕不退還,參賽者及其法定代理人同意著作權歸主辦單位所有,並授權主辦單位公開展出、出版及推廣使用;主辦單位於使用時將…" at bounding box center [655, 585] width 604 height 191
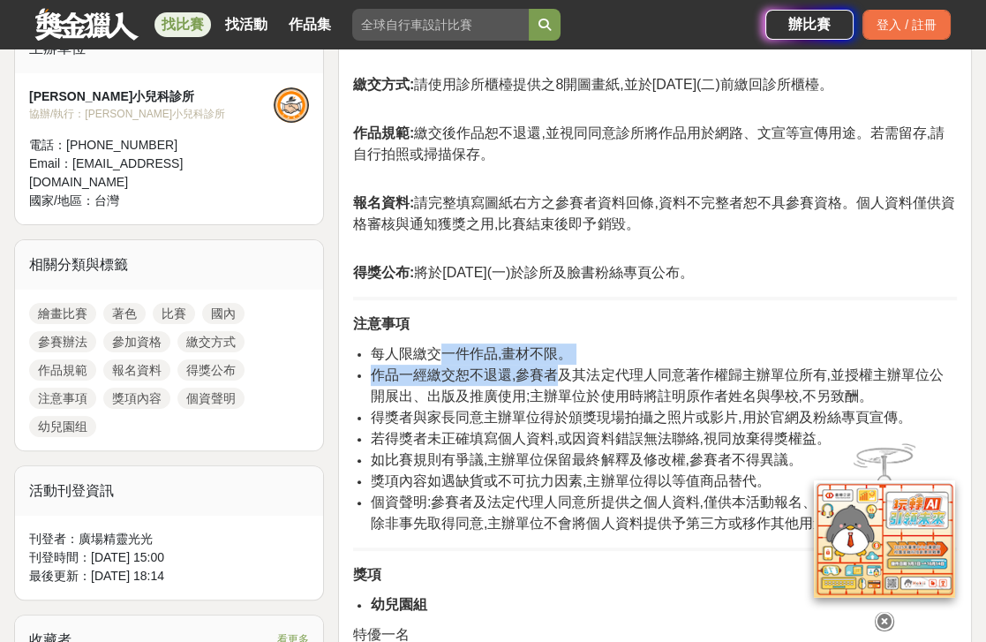
scroll to position [802, 0]
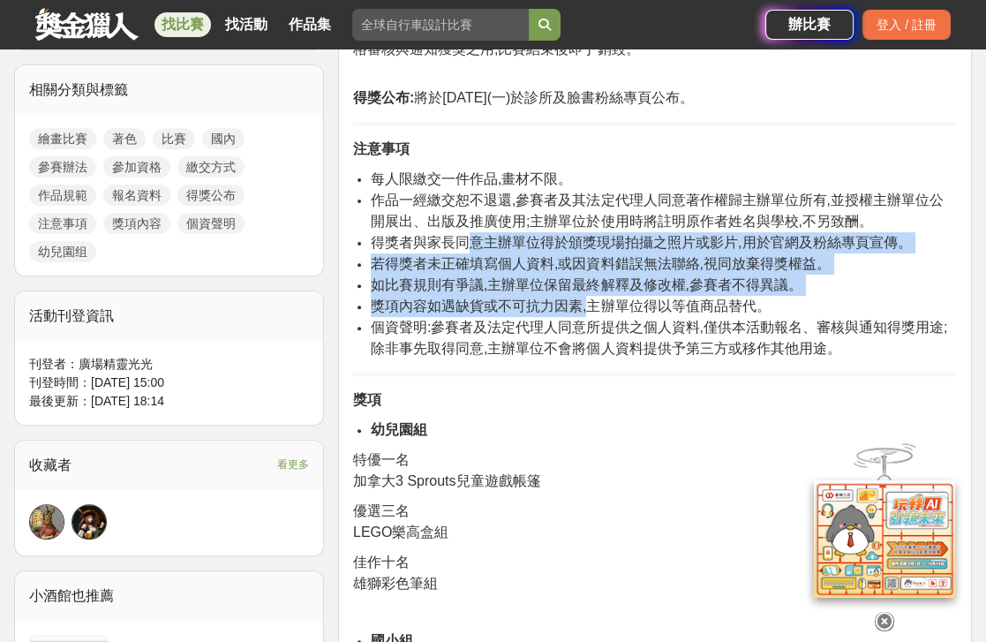
drag, startPoint x: 465, startPoint y: 232, endPoint x: 588, endPoint y: 299, distance: 139.8
click at [588, 299] on ul "每人限繳交一件作品,畫材不限。 作品一經繳交恕不退還,參賽者及其法定代理人同意著作權歸主辦單位所有,並授權主辦單位公開展出、出版及推廣使用;主辦單位於使用時將…" at bounding box center [655, 264] width 604 height 191
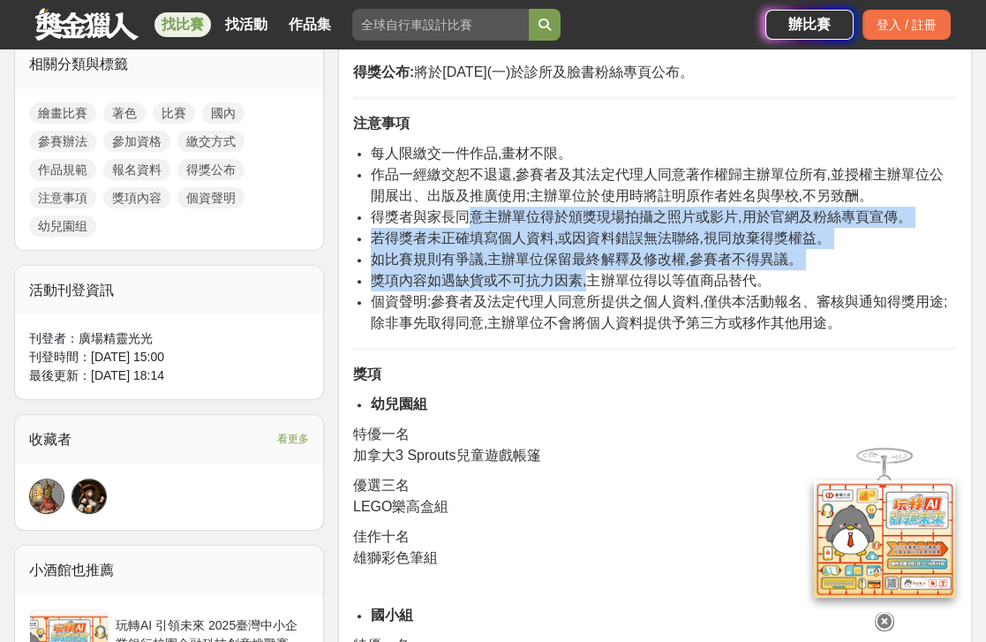
scroll to position [962, 0]
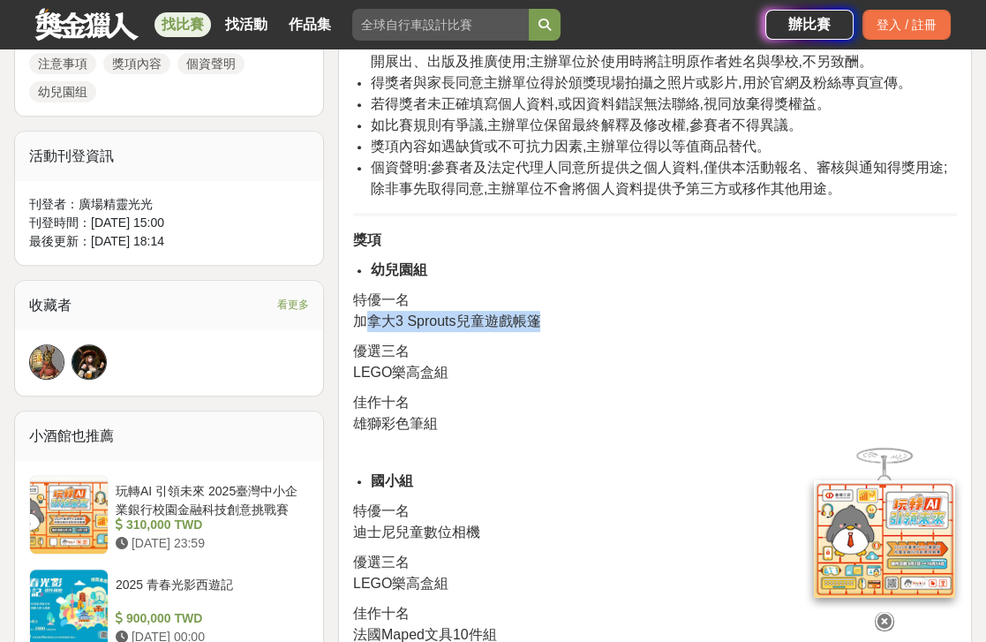
drag, startPoint x: 365, startPoint y: 321, endPoint x: 546, endPoint y: 313, distance: 181.1
click at [546, 313] on p "特優一名 加拿大3 Sprouts兒童遊戲帳篷" at bounding box center [655, 311] width 604 height 42
click at [771, 295] on p "特優一名 加拿大3 Sprouts兒童遊戲帳篷" at bounding box center [655, 311] width 604 height 42
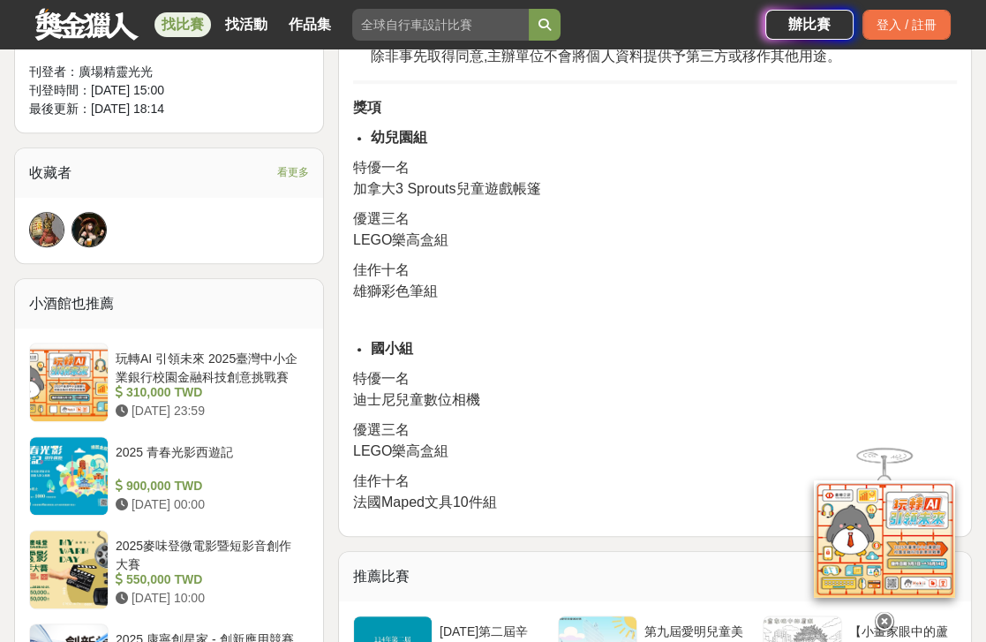
scroll to position [1123, 0]
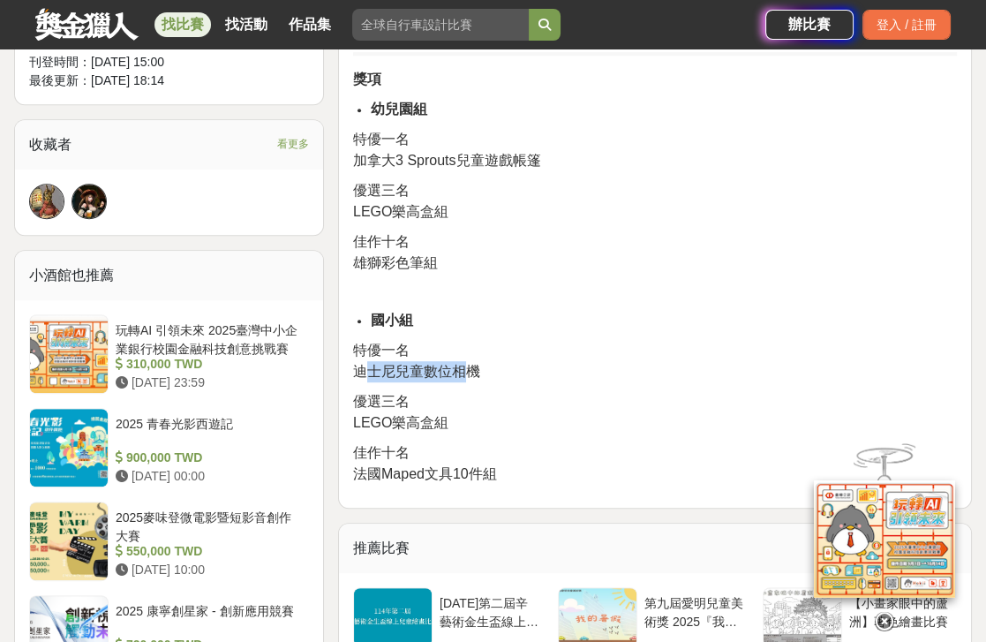
drag, startPoint x: 361, startPoint y: 366, endPoint x: 471, endPoint y: 366, distance: 110.3
click at [471, 366] on span "迪士尼兒童數位相機" at bounding box center [416, 371] width 127 height 15
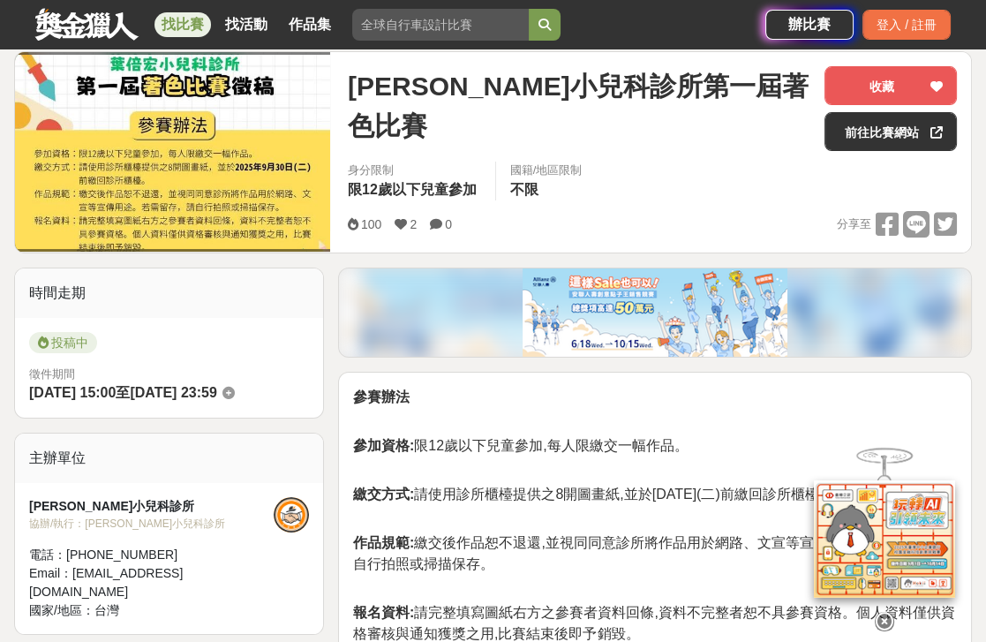
scroll to position [216, 0]
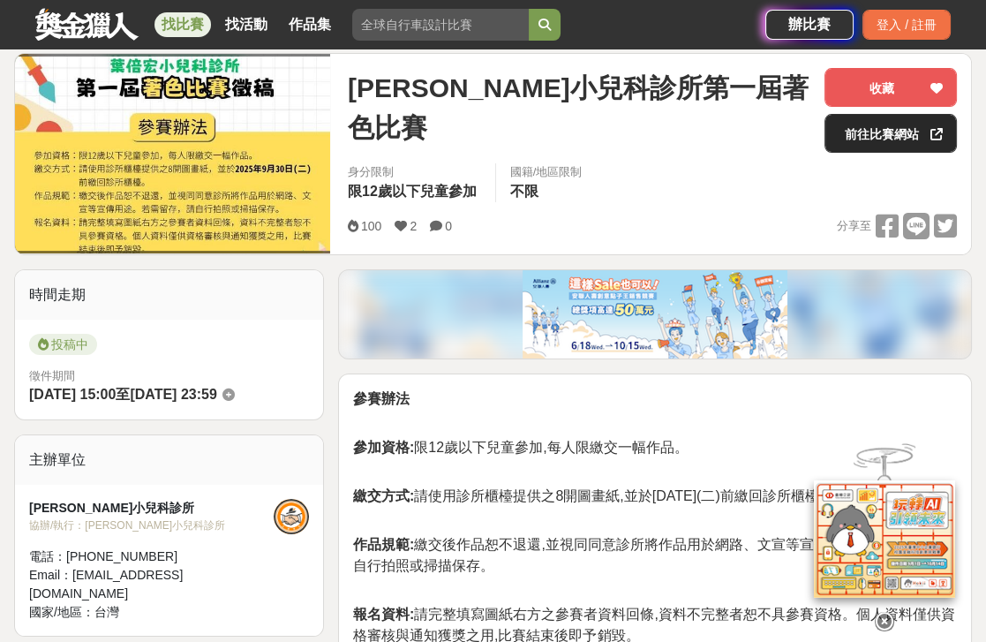
click at [870, 135] on link "前往比賽網站" at bounding box center [891, 133] width 132 height 39
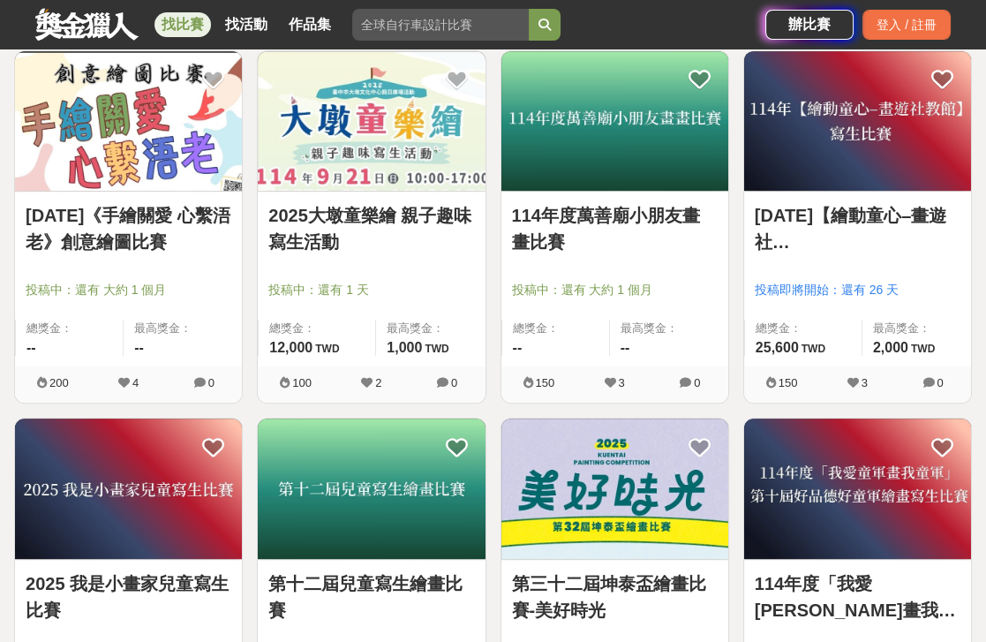
scroll to position [1203, 0]
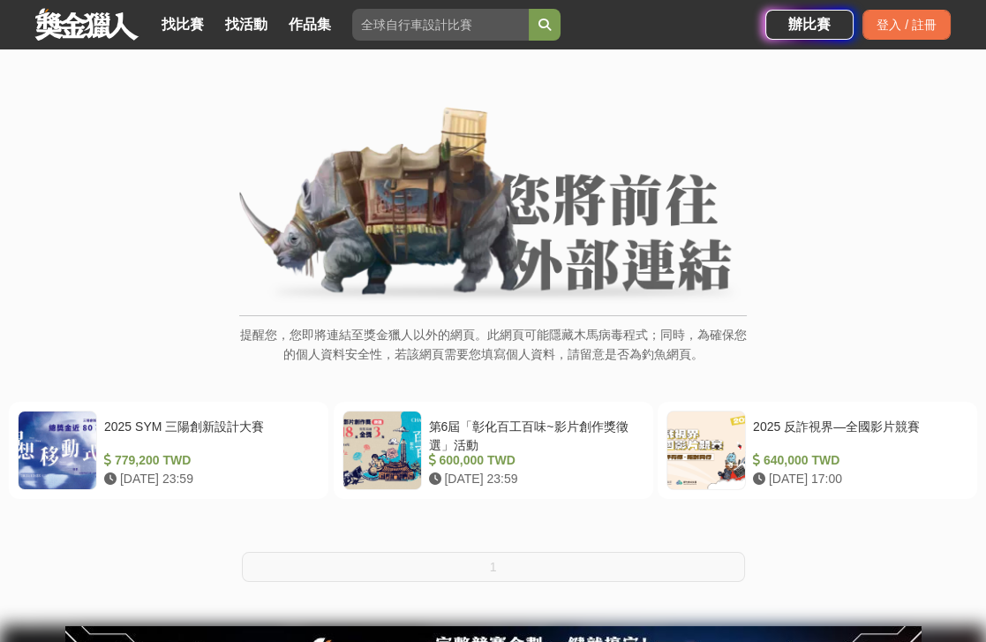
scroll to position [79, 0]
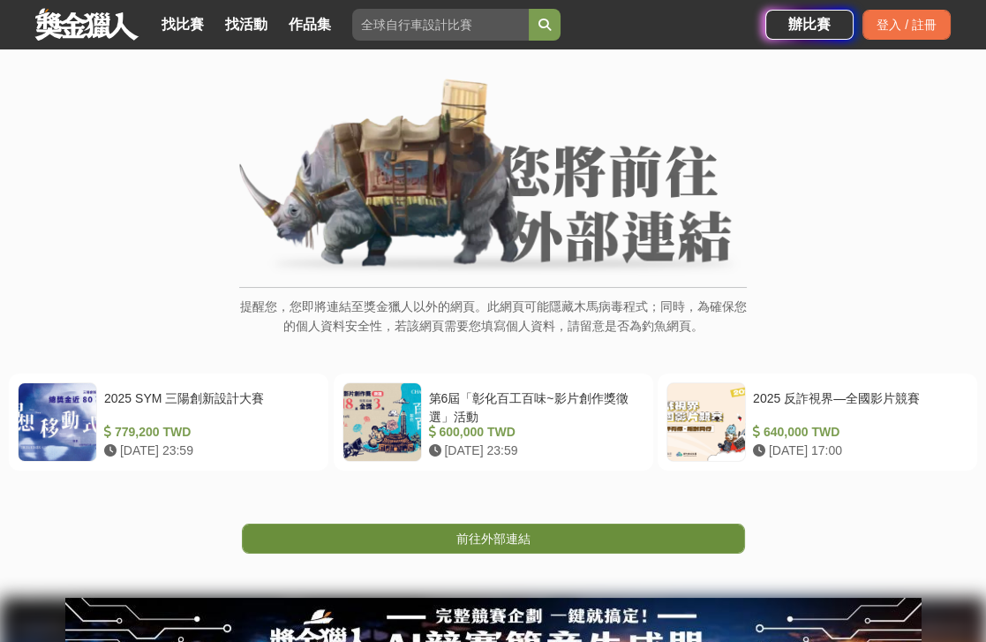
click at [513, 531] on span "前往外部連結" at bounding box center [493, 538] width 74 height 14
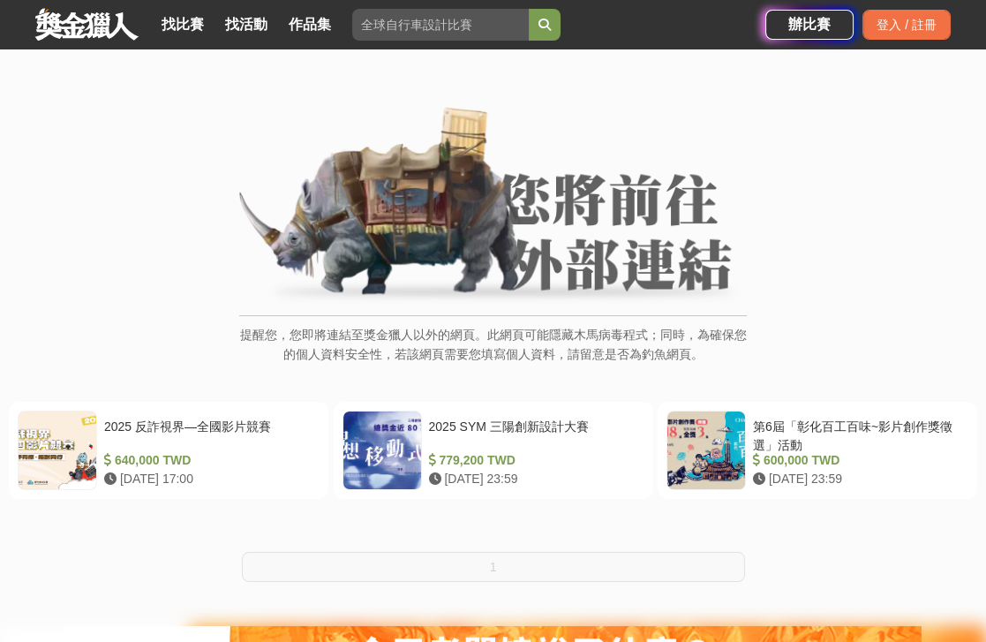
scroll to position [79, 0]
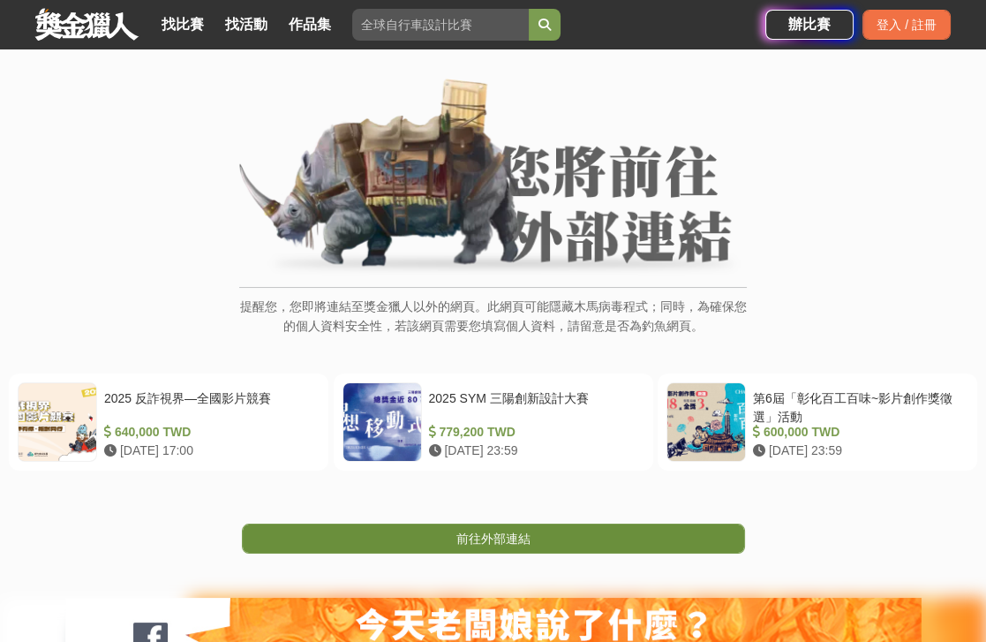
click at [495, 542] on span "前往外部連結" at bounding box center [493, 538] width 74 height 14
